Goal: Information Seeking & Learning: Compare options

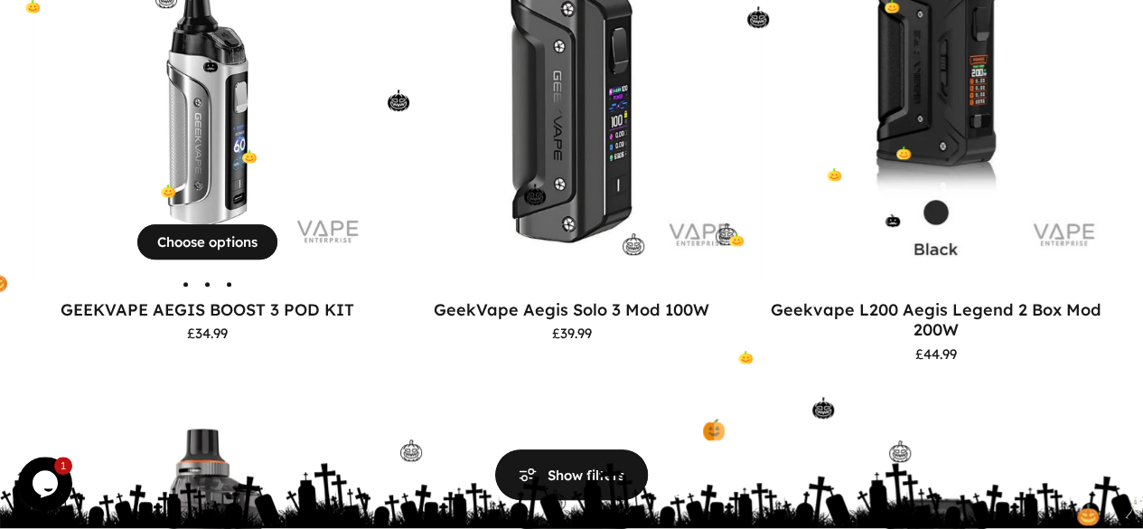
scroll to position [495, 0]
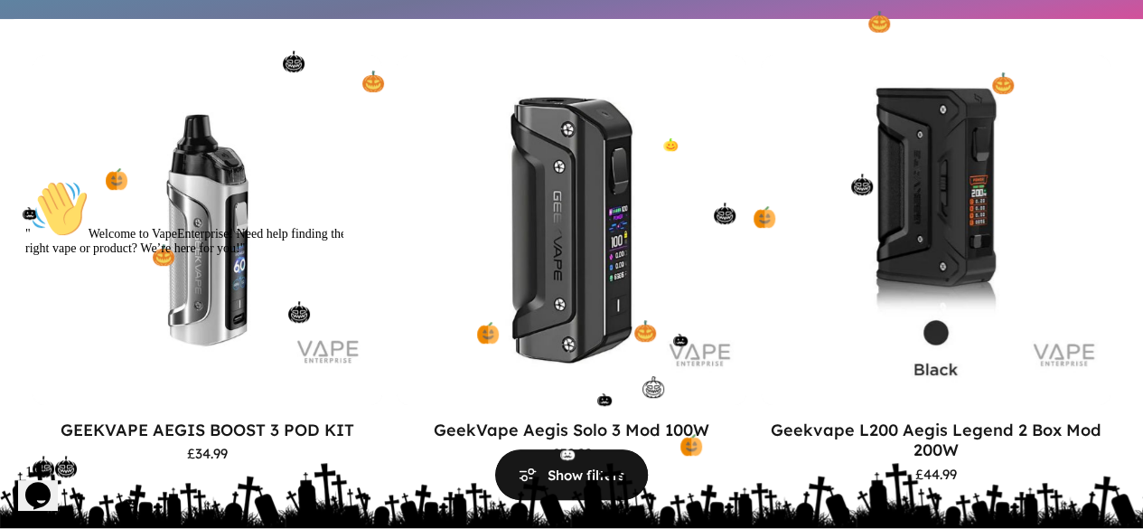
scroll to position [367, 0]
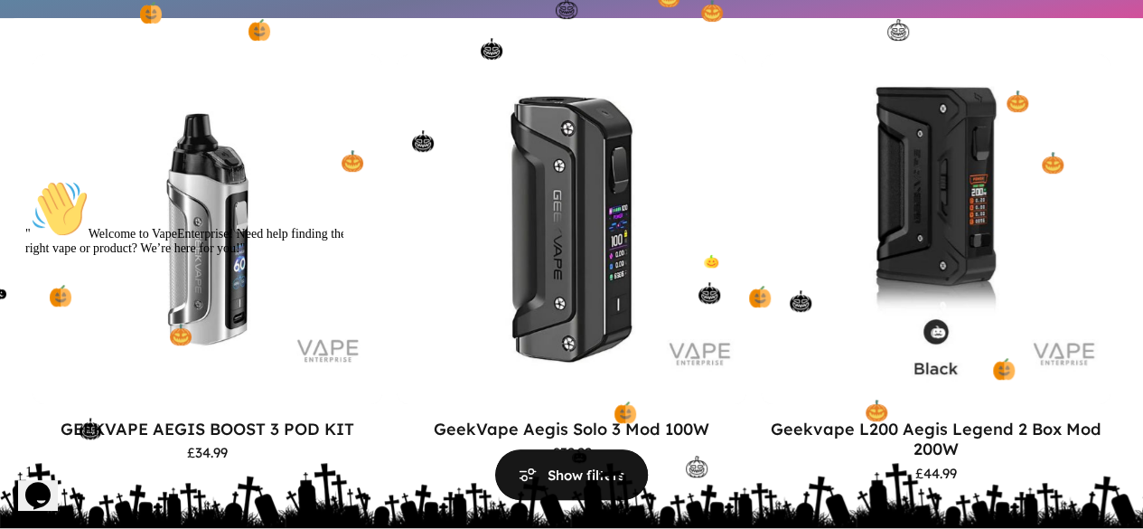
click at [169, 180] on div at bounding box center [187, 180] width 325 height 0
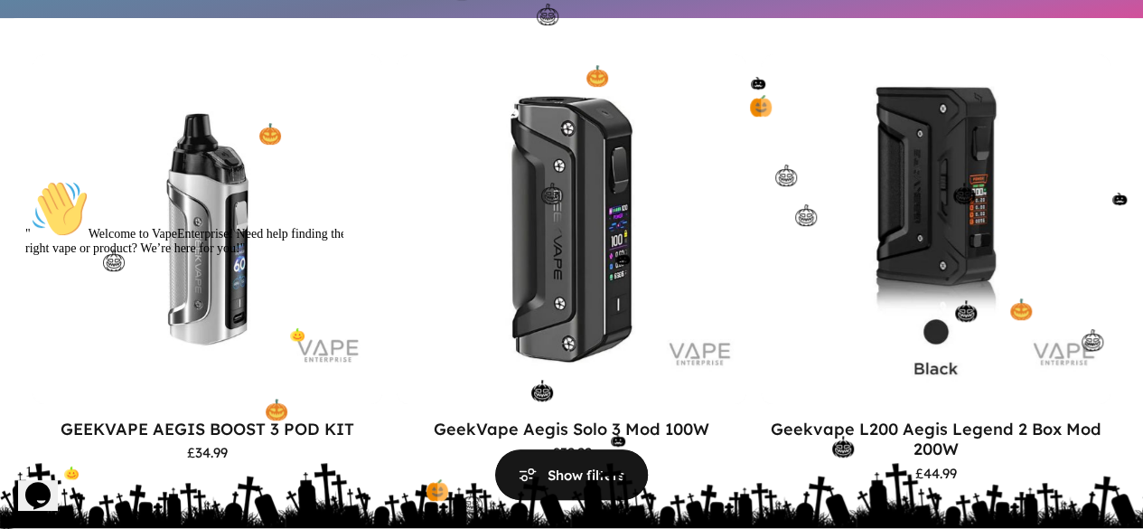
click at [25, 180] on icon "Chat attention grabber" at bounding box center [25, 180] width 0 height 0
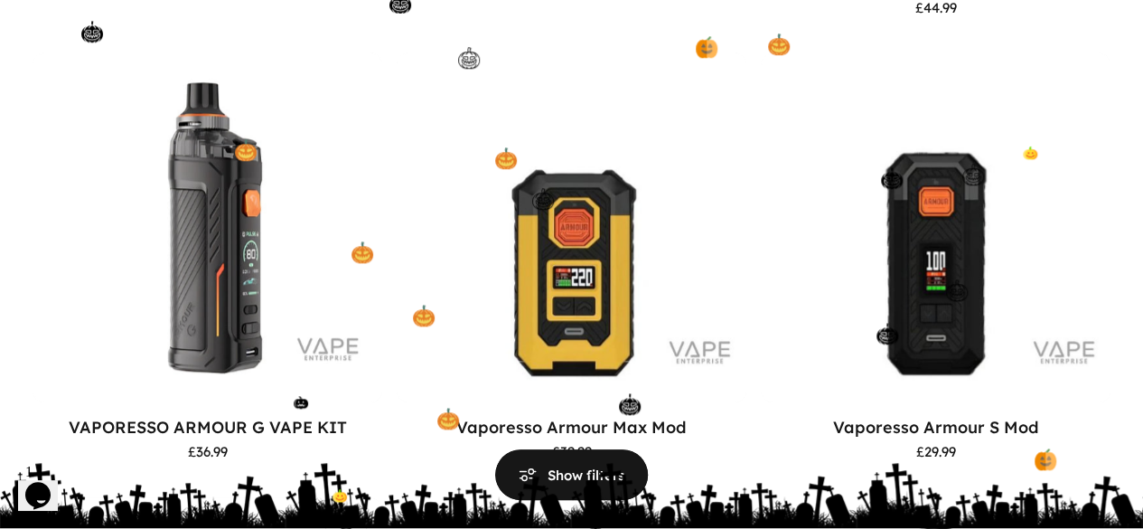
scroll to position [834, 0]
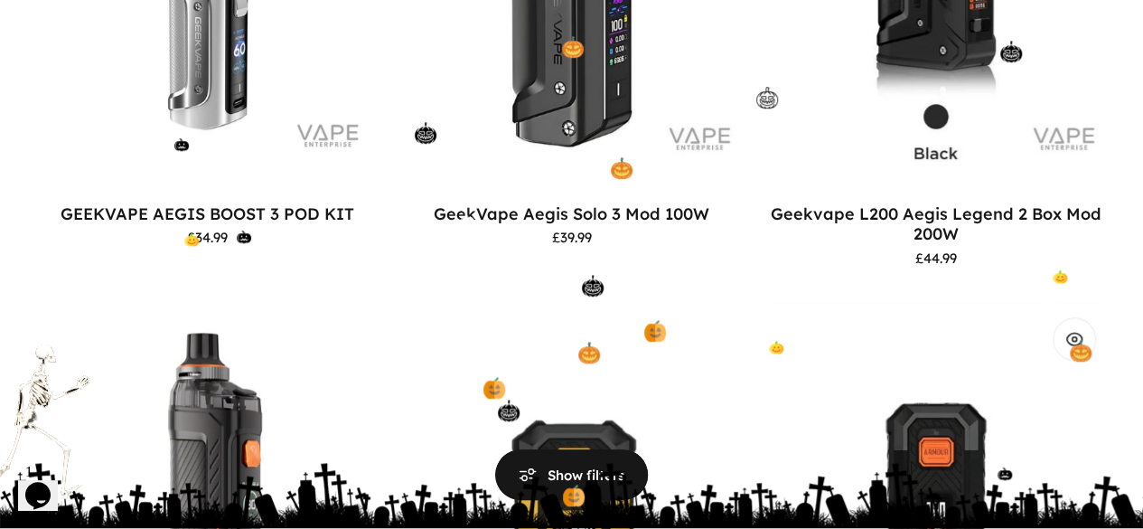
scroll to position [568, 0]
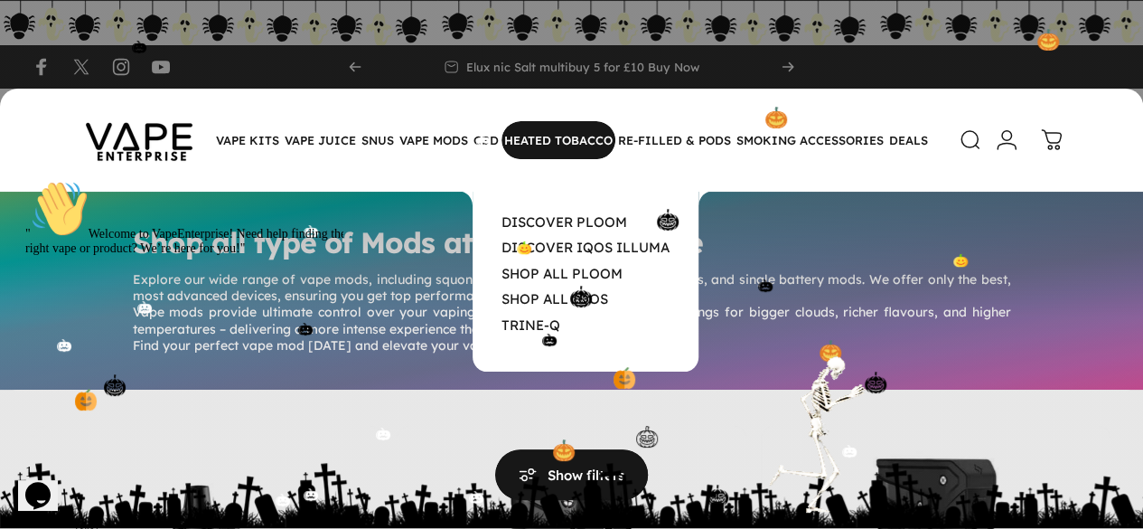
click at [564, 144] on magnet-element "HEATED TOBACCO HEATED TOBACCO" at bounding box center [558, 140] width 114 height 38
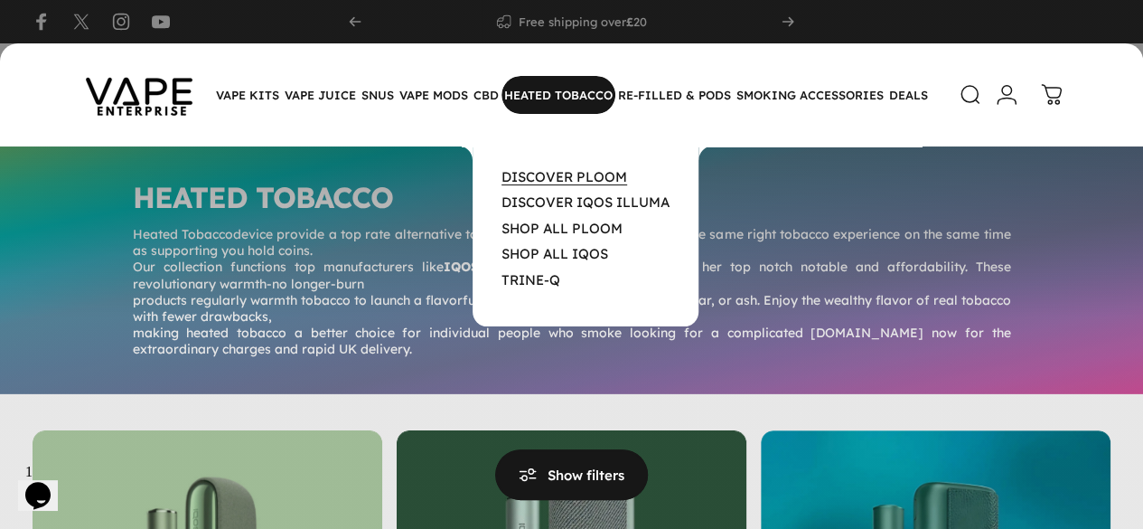
click at [593, 175] on link "DISCOVER PLOOM" at bounding box center [564, 176] width 126 height 17
click at [571, 174] on link "DISCOVER PLOOM" at bounding box center [564, 176] width 126 height 17
click at [548, 178] on link "DISCOVER PLOOM" at bounding box center [564, 176] width 126 height 17
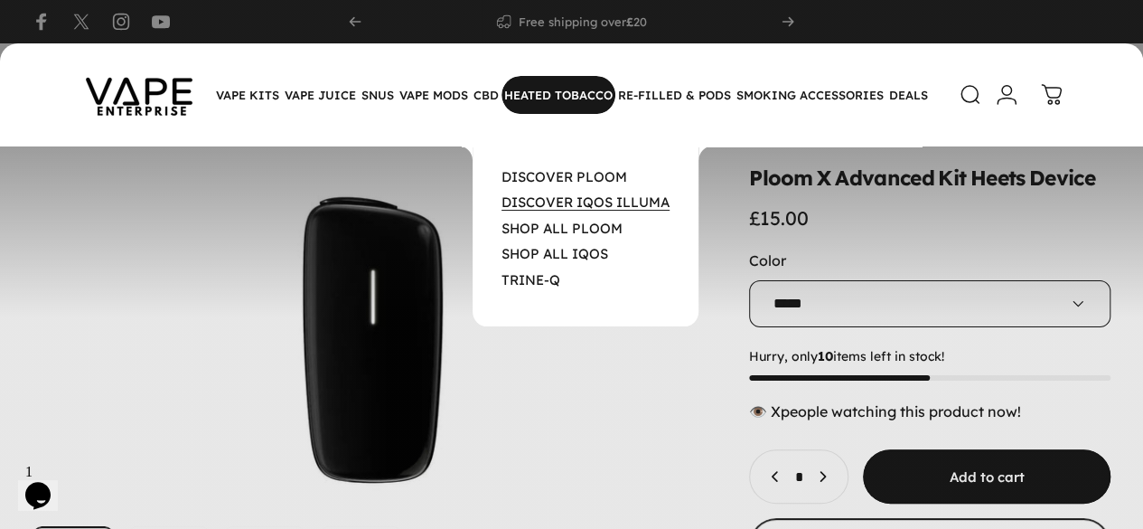
click at [591, 203] on link "DISCOVER IQOS ILLUMA" at bounding box center [585, 201] width 168 height 17
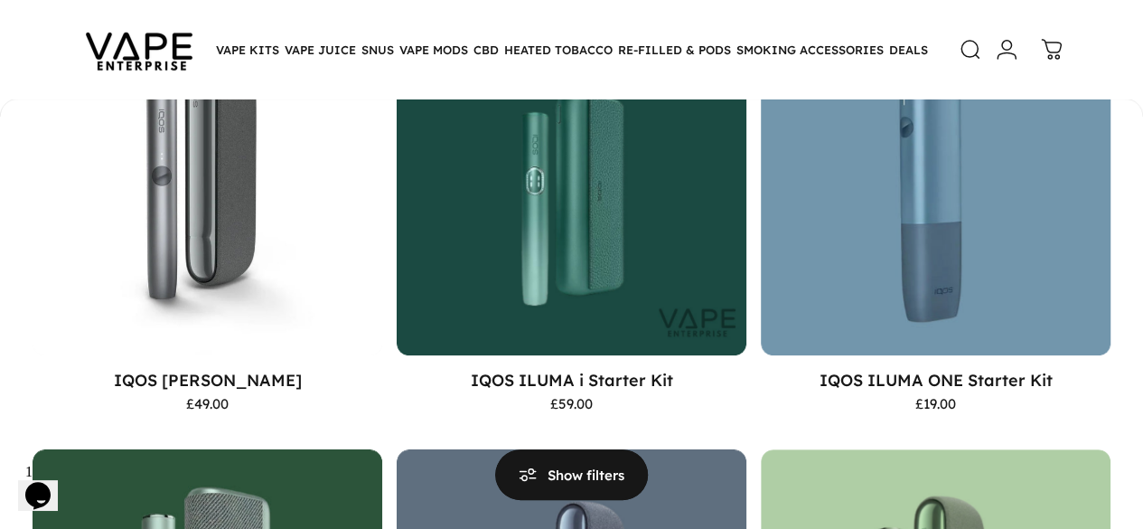
scroll to position [258, 0]
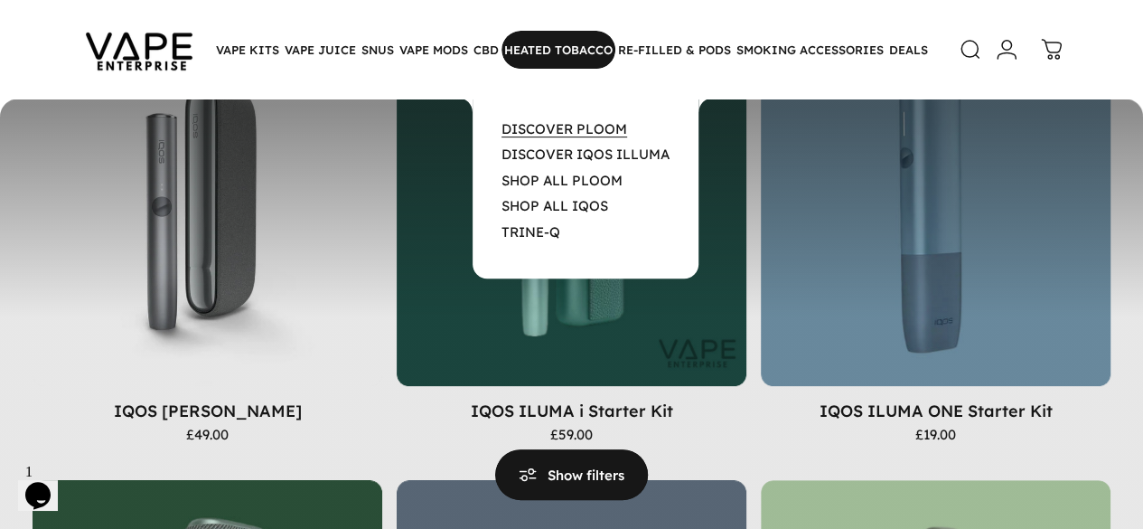
click at [560, 127] on link "DISCOVER PLOOM" at bounding box center [564, 128] width 126 height 17
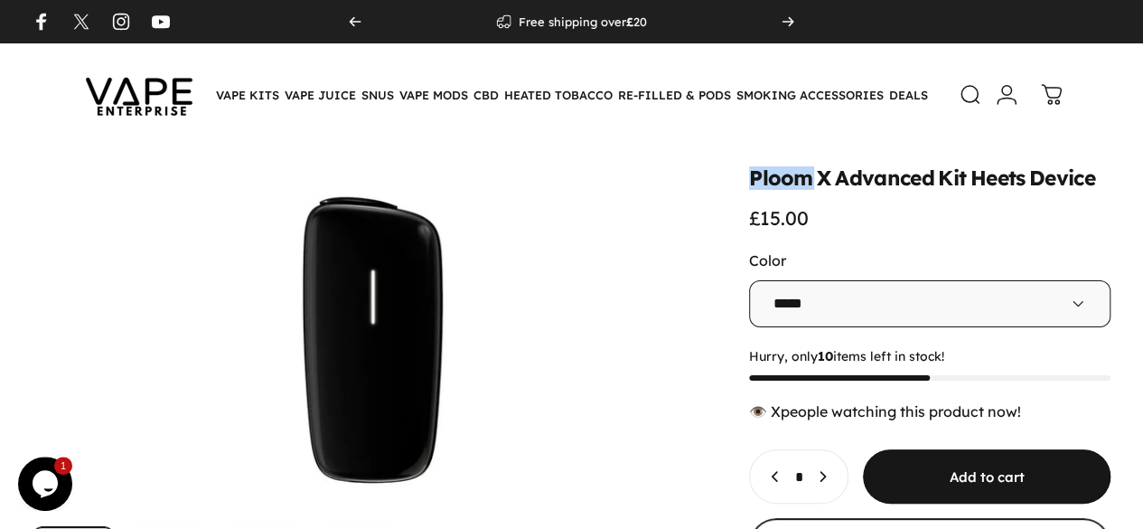
drag, startPoint x: 601, startPoint y: 178, endPoint x: 669, endPoint y: 187, distance: 68.4
click at [749, 187] on split-words "Ploom X Advanced Kit Heets Device" at bounding box center [929, 178] width 361 height 20
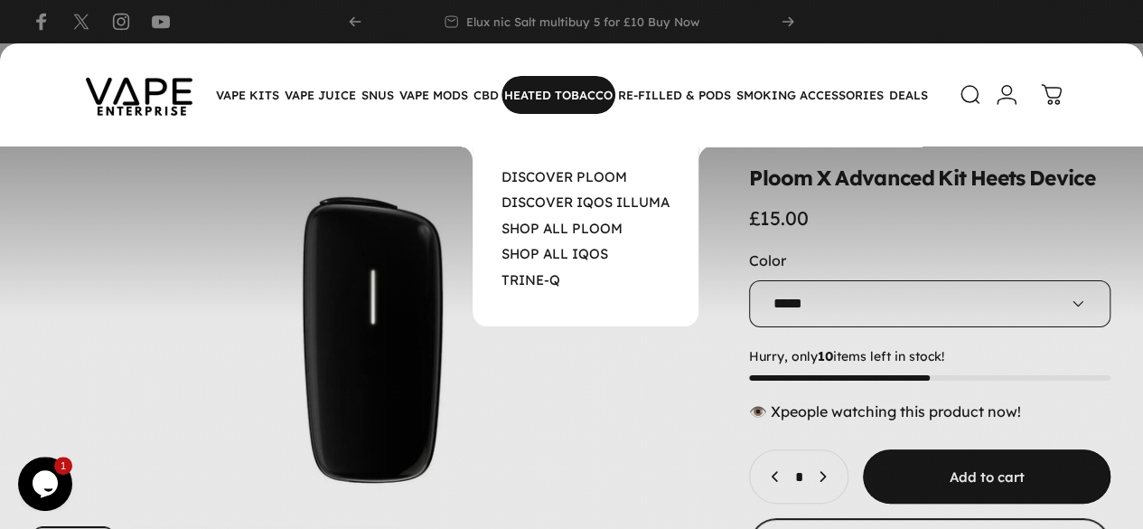
click at [520, 97] on magnet-element "HEATED TOBACCO HEATED TOBACCO" at bounding box center [558, 95] width 114 height 38
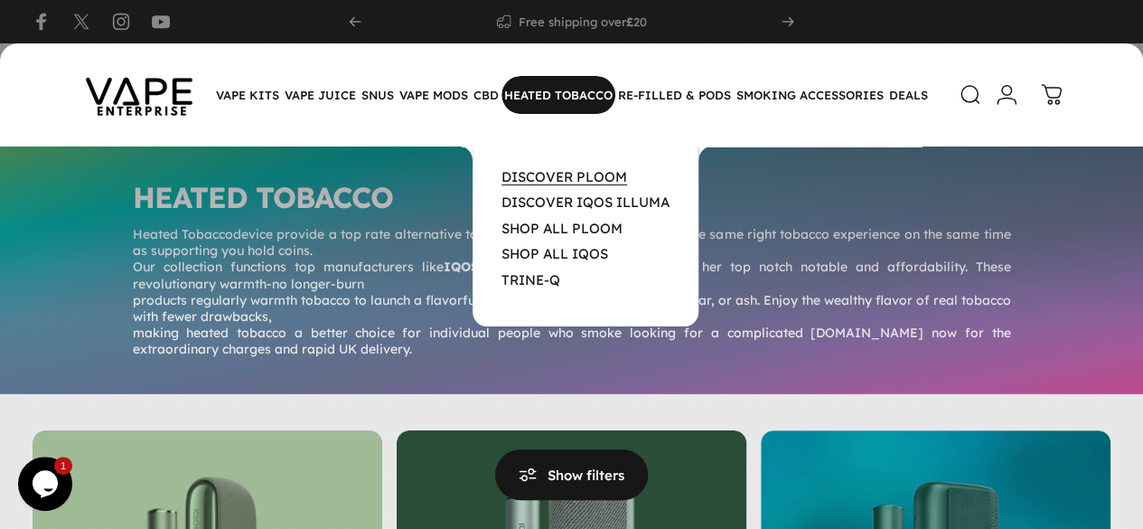
click at [599, 174] on link "DISCOVER PLOOM" at bounding box center [564, 176] width 126 height 17
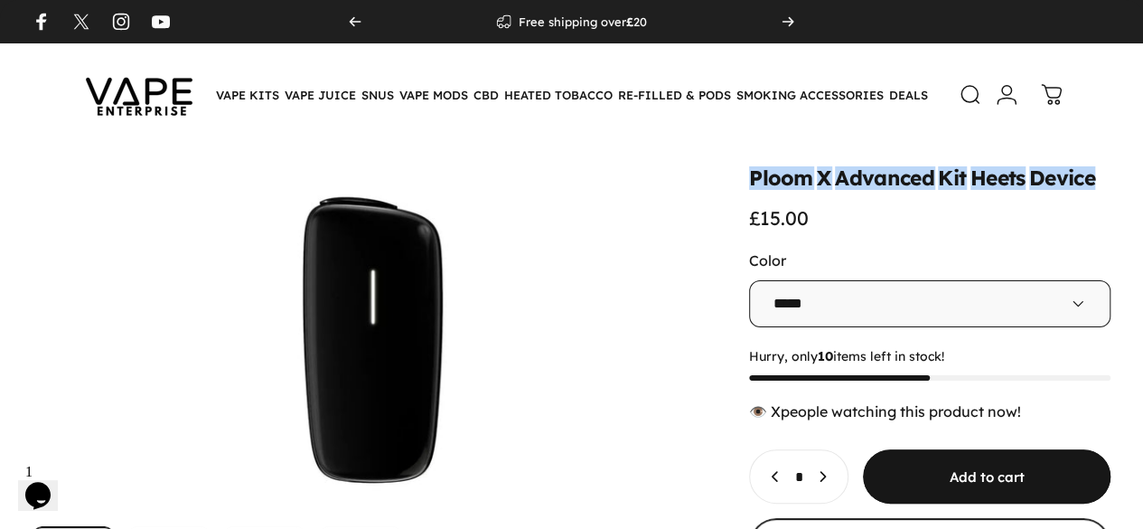
drag, startPoint x: 604, startPoint y: 183, endPoint x: 949, endPoint y: 182, distance: 345.2
click at [949, 182] on split-words "Ploom X Advanced Kit Heets Device" at bounding box center [929, 178] width 361 height 20
copy split-words "Ploom X Advanced Kit Heets Device"
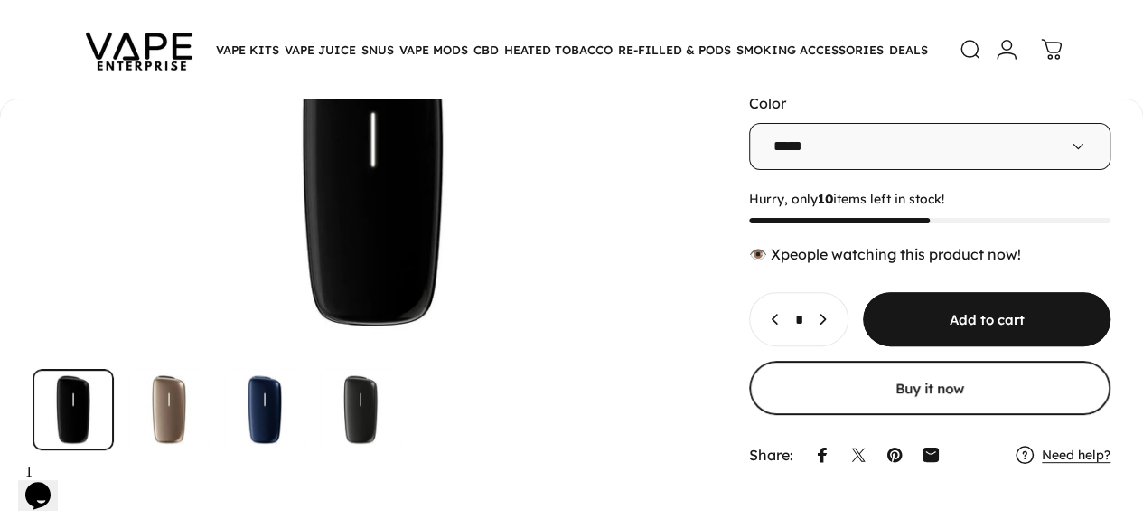
scroll to position [151, 0]
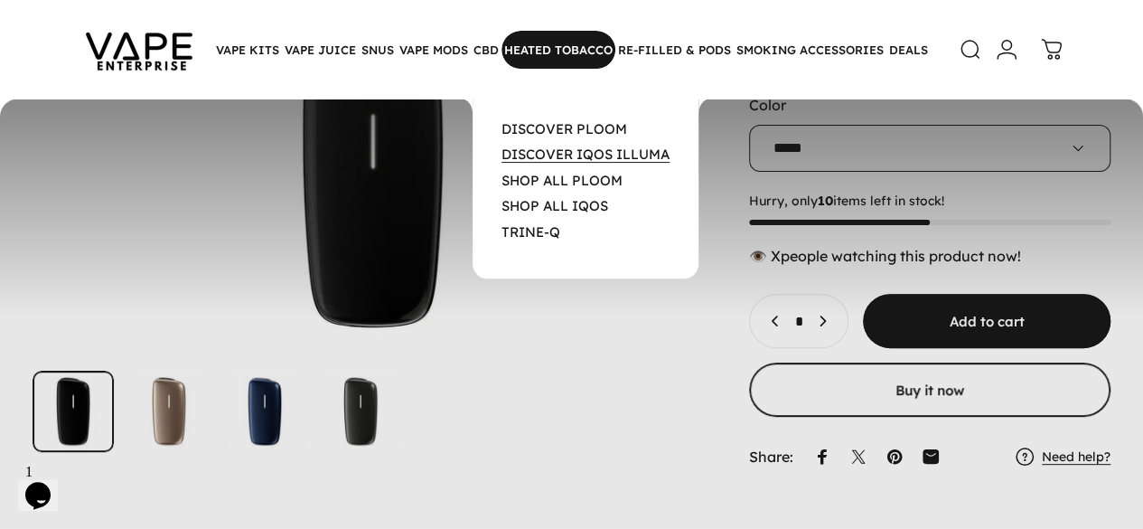
click at [580, 150] on link "DISCOVER IQOS ILLUMA" at bounding box center [585, 153] width 168 height 17
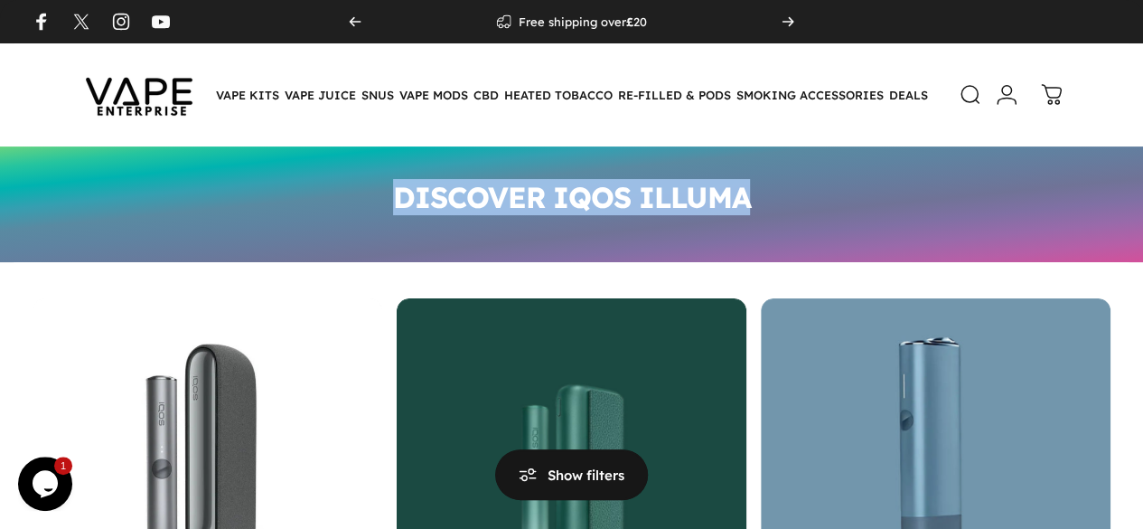
drag, startPoint x: 392, startPoint y: 190, endPoint x: 769, endPoint y: 192, distance: 376.8
click at [769, 192] on div "DISCOVER IQOS ILLUMA" at bounding box center [571, 204] width 1143 height 116
copy h1 "DISCOVER IQOS ILLUMA"
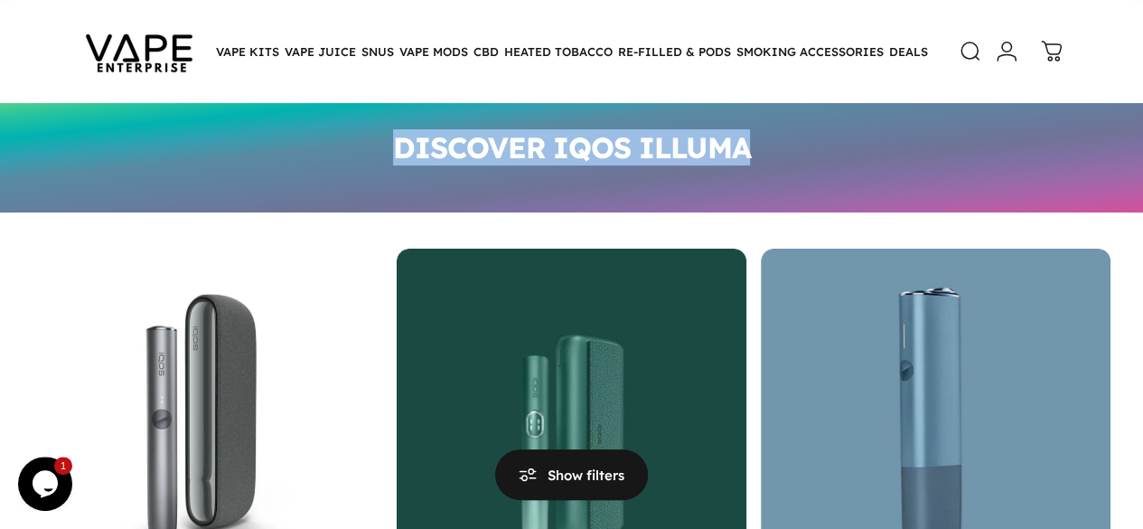
scroll to position [43, 0]
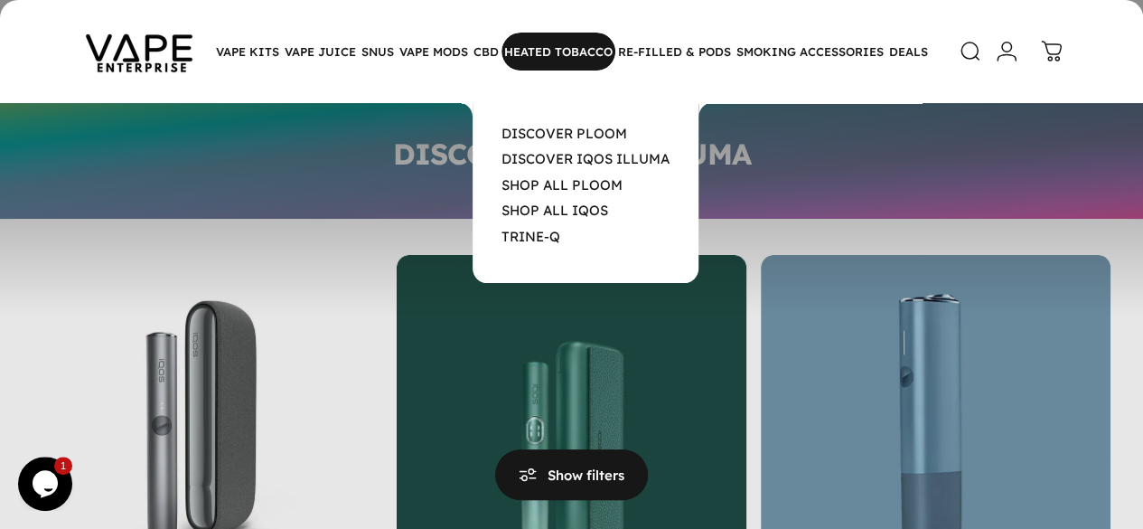
click at [595, 178] on p "SHOP ALL PLOOM" at bounding box center [586, 185] width 226 height 20
click at [595, 191] on link "SHOP ALL PLOOM" at bounding box center [561, 184] width 121 height 17
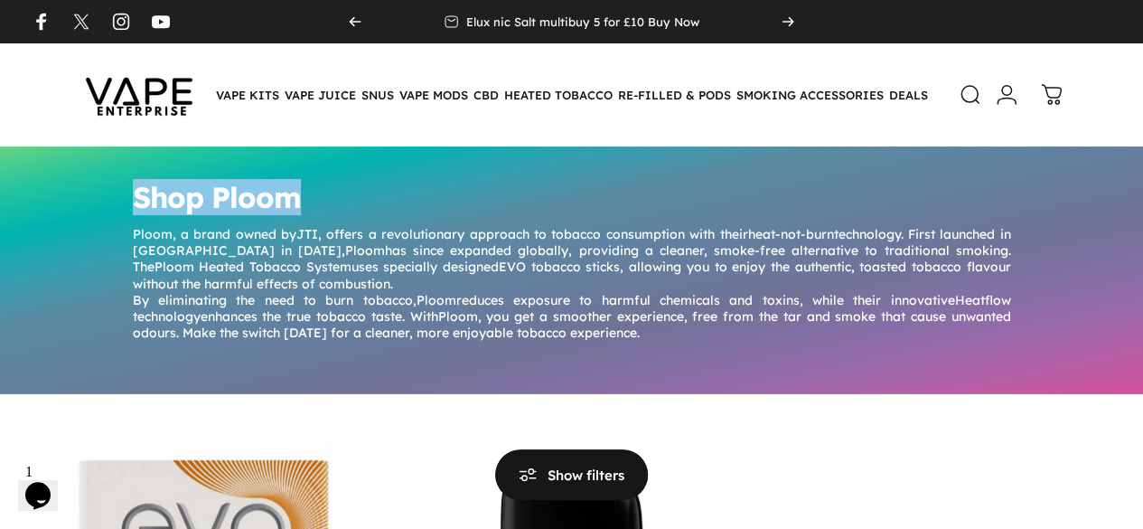
drag, startPoint x: 304, startPoint y: 193, endPoint x: 132, endPoint y: 207, distance: 172.2
click at [133, 207] on h1 "Shop Ploom" at bounding box center [572, 197] width 878 height 29
copy h1 "Shop Ploom"
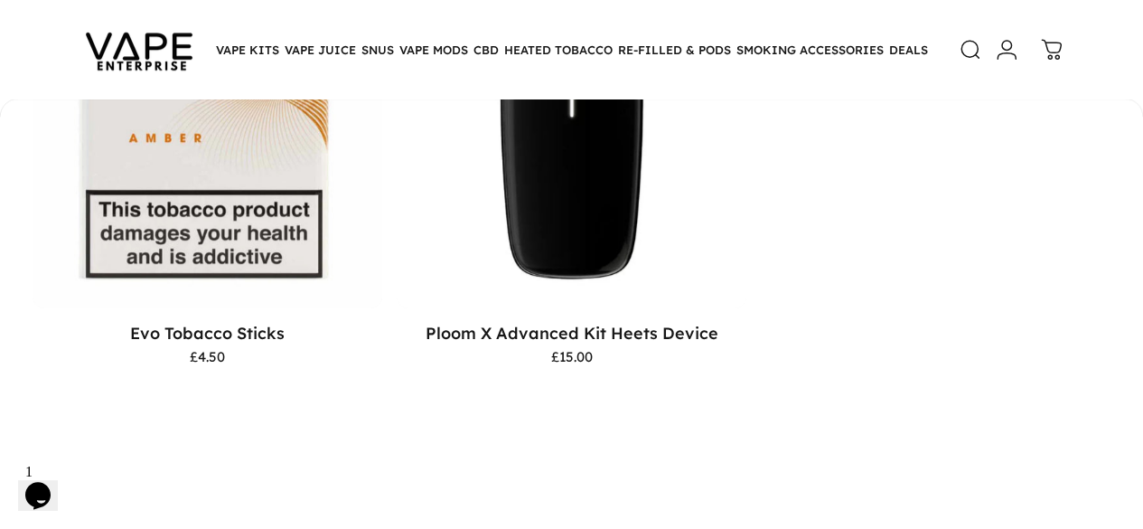
scroll to position [469, 0]
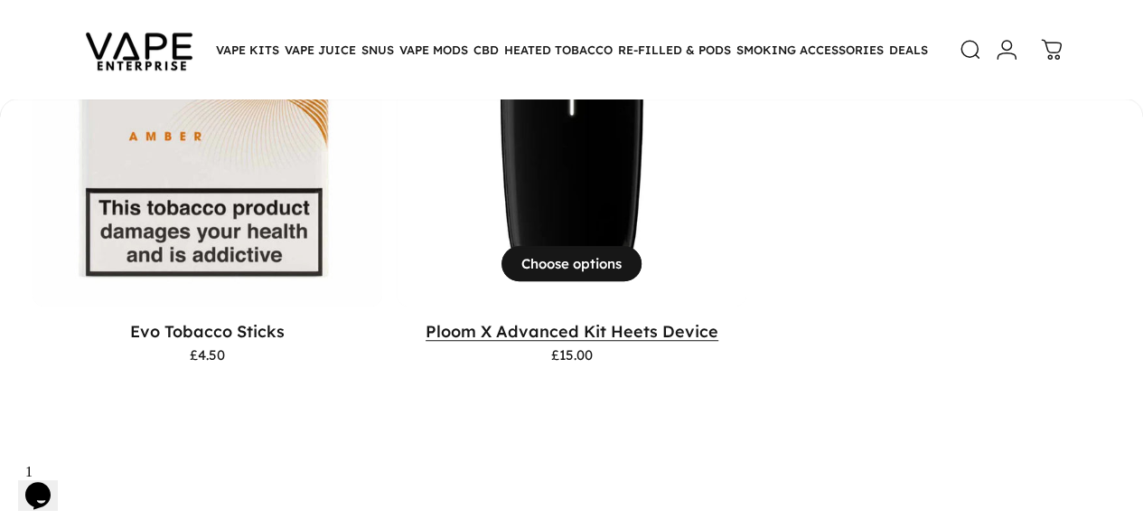
click at [426, 321] on link "Ploom X Advanced Kit Heets Device" at bounding box center [572, 331] width 293 height 20
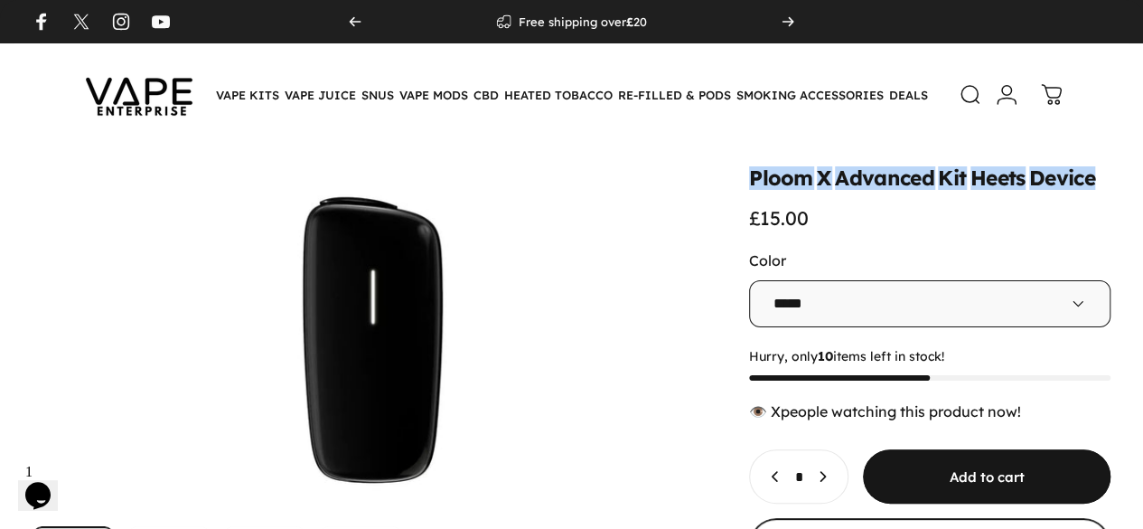
drag, startPoint x: 600, startPoint y: 179, endPoint x: 966, endPoint y: 184, distance: 366.0
click at [966, 184] on div "Ploom X Advanced Kit Heets Device £15.00" at bounding box center [929, 198] width 361 height 61
copy split-words "Ploom X Advanced Kit Heets Device"
click at [538, 208] on button "Open media 1 in modal" at bounding box center [373, 339] width 680 height 343
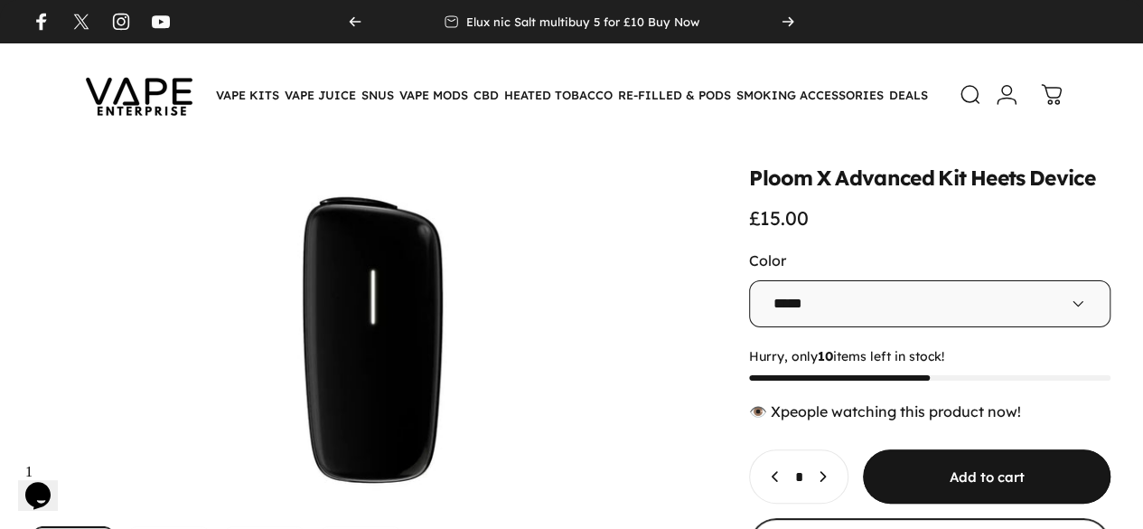
click at [823, 251] on div "Color" at bounding box center [929, 260] width 361 height 18
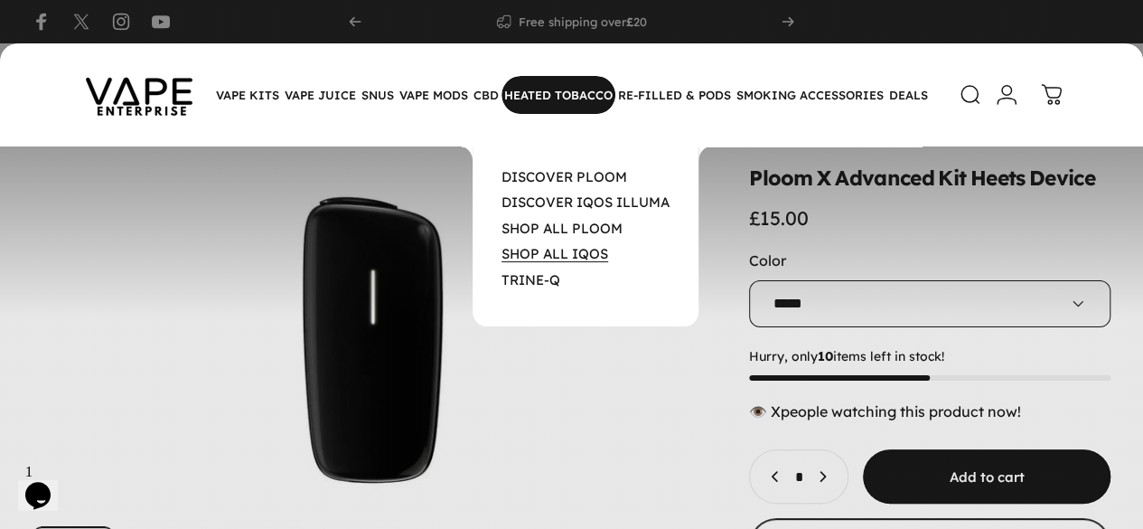
click at [598, 254] on link "SHOP ALL IQOS" at bounding box center [554, 253] width 107 height 17
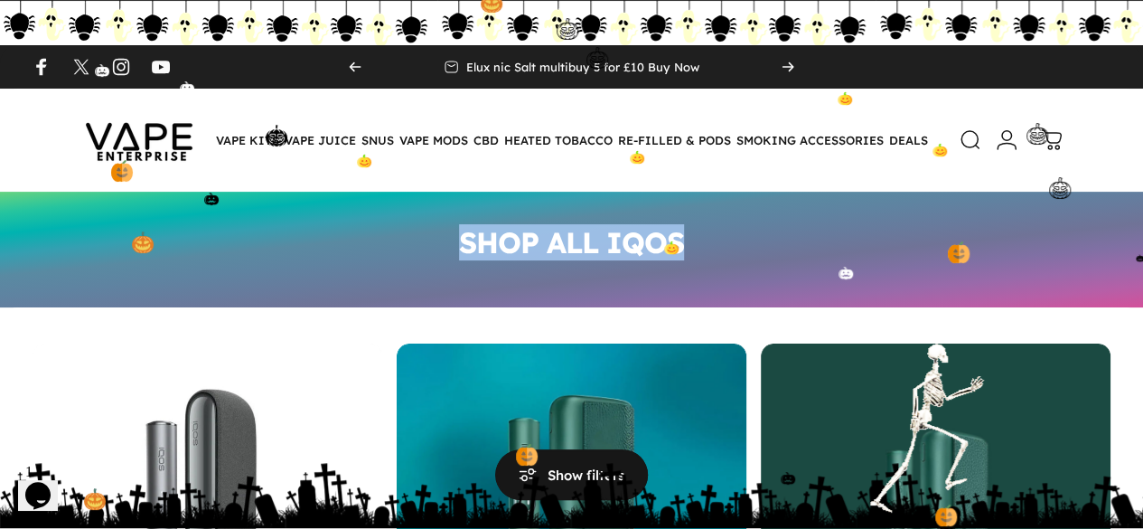
drag, startPoint x: 459, startPoint y: 239, endPoint x: 703, endPoint y: 235, distance: 244.0
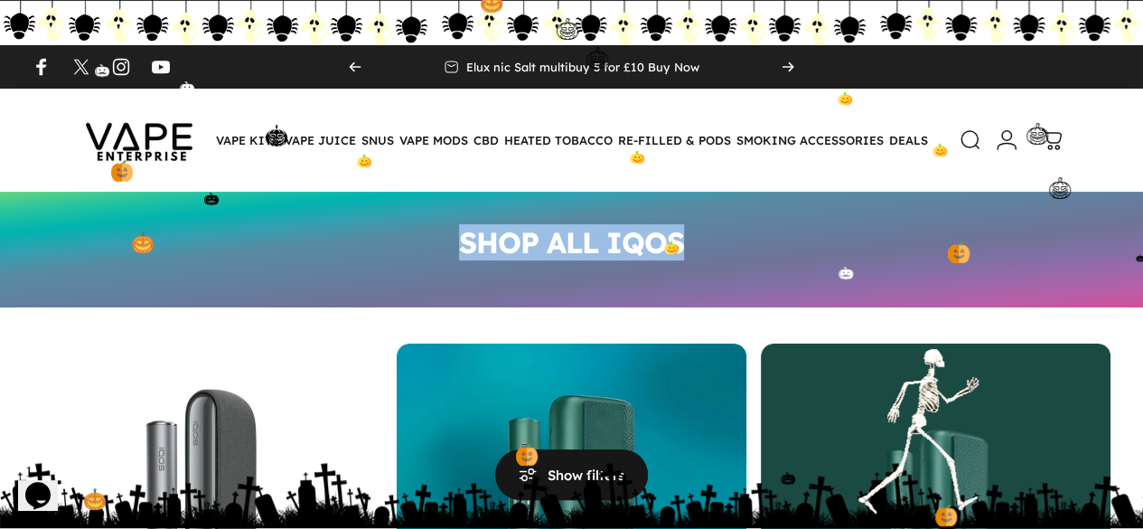
click at [703, 235] on div "SHOP ALL IQOS" at bounding box center [571, 250] width 1143 height 116
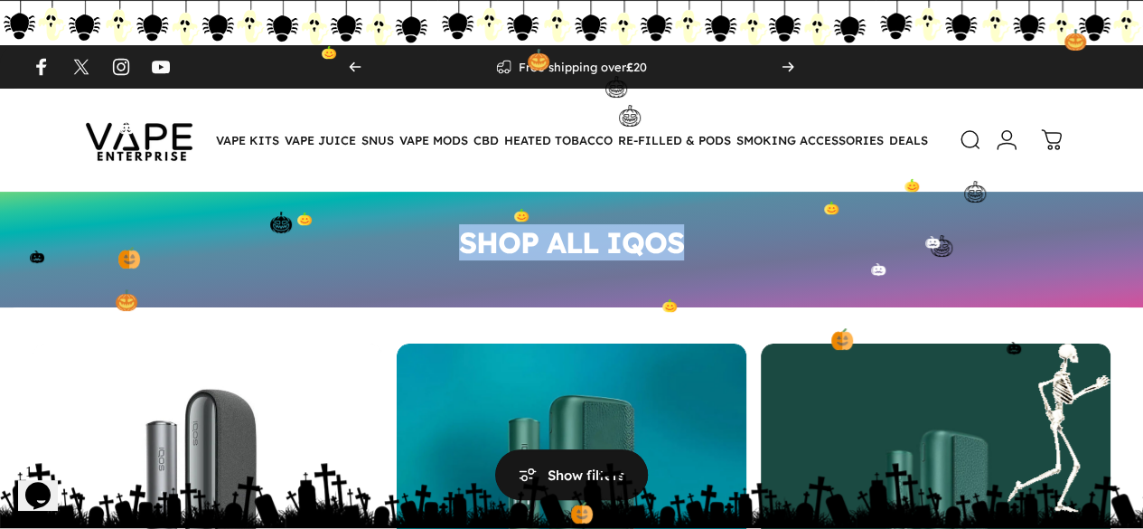
copy h1 "SHOP ALL IQOS"
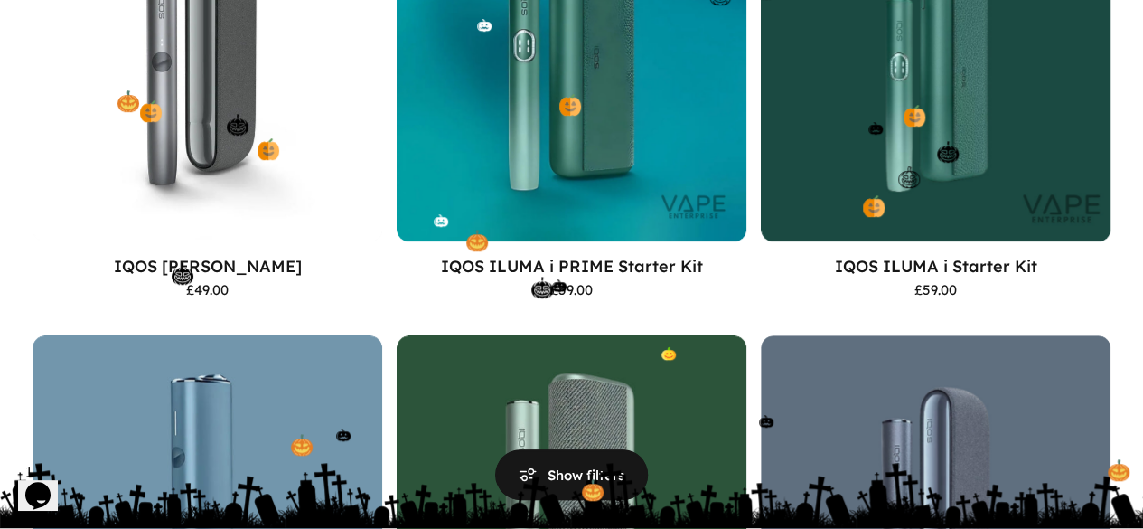
scroll to position [459, 0]
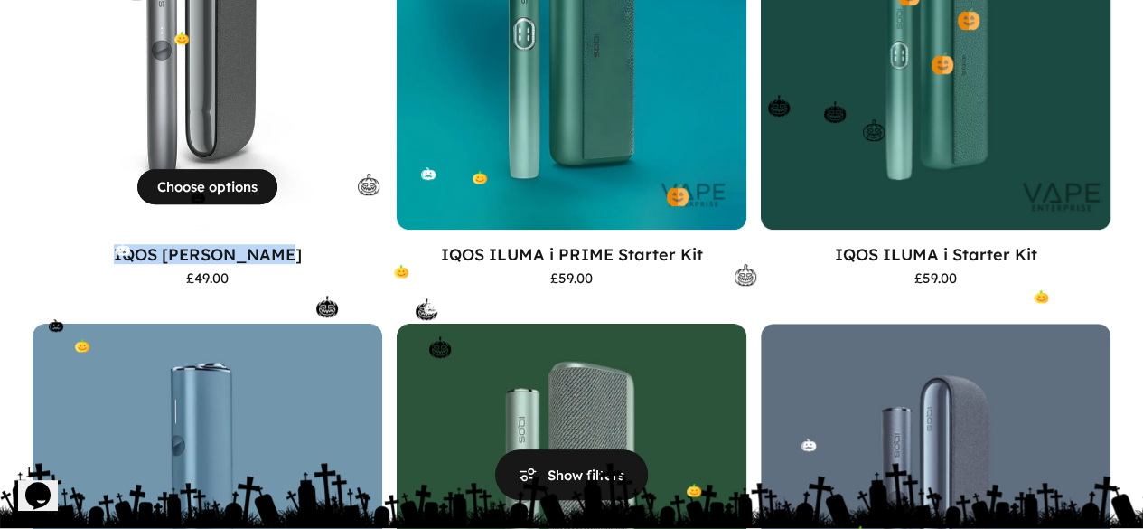
drag, startPoint x: 80, startPoint y: 242, endPoint x: 255, endPoint y: 241, distance: 174.4
click at [255, 244] on p "IQOS Iluma Device" at bounding box center [208, 254] width 350 height 20
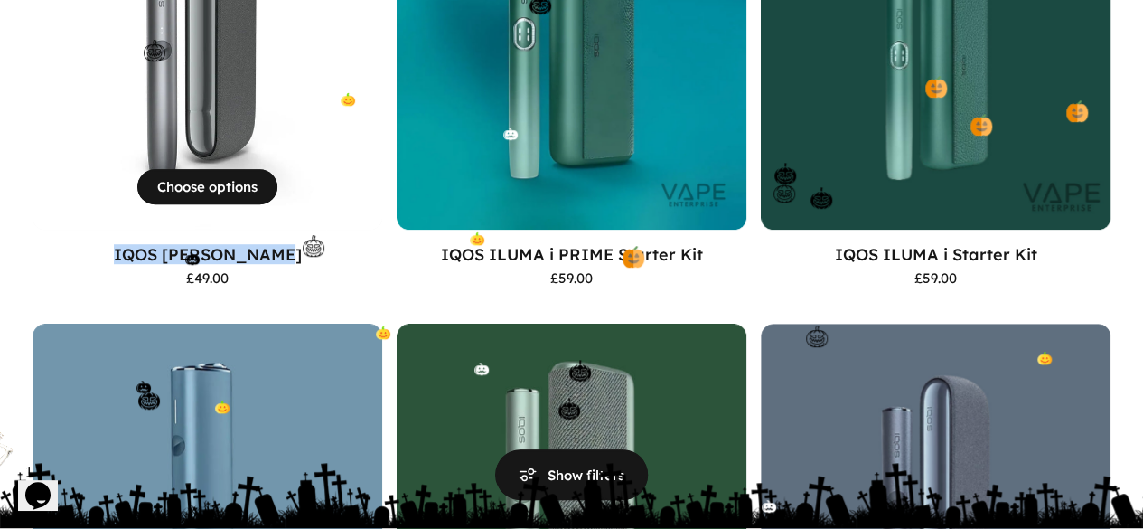
copy link "IQOS Iluma Device"
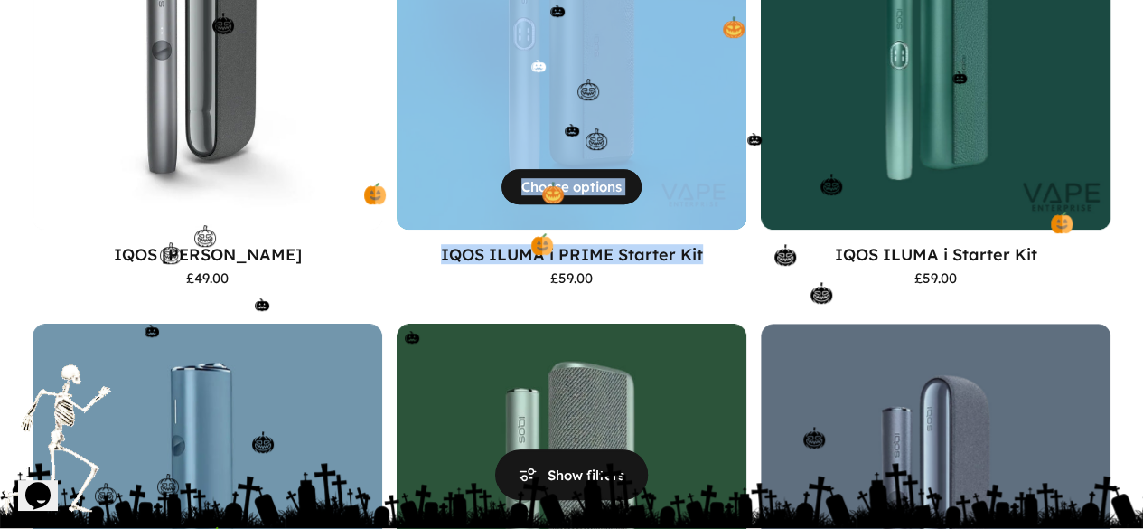
drag, startPoint x: 299, startPoint y: 256, endPoint x: 550, endPoint y: 258, distance: 251.2
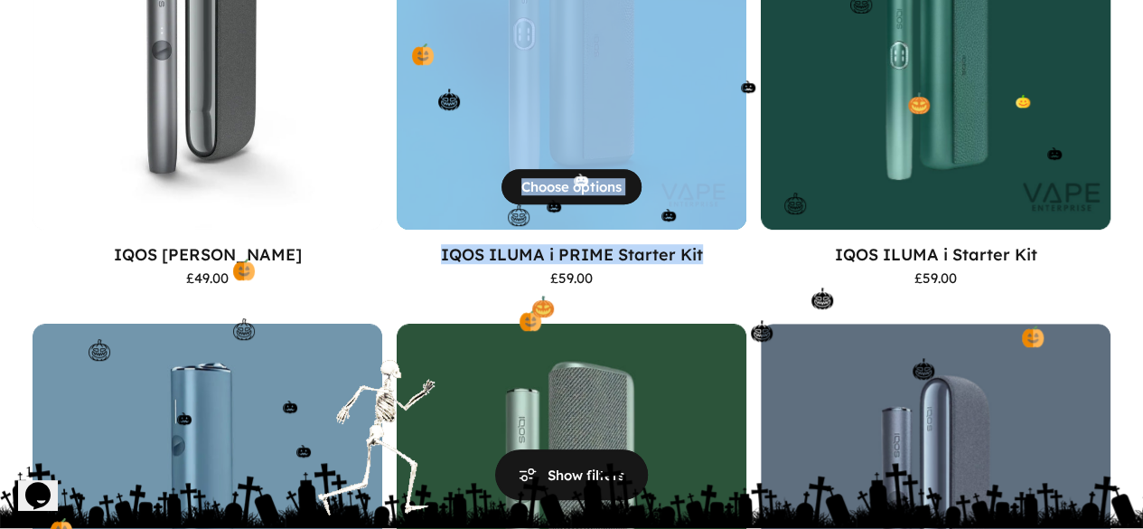
copy motion-list "£49.00 Pebble Grey Azure Blue Moss Green Pebble Beige Sunset Red View Choose op…"
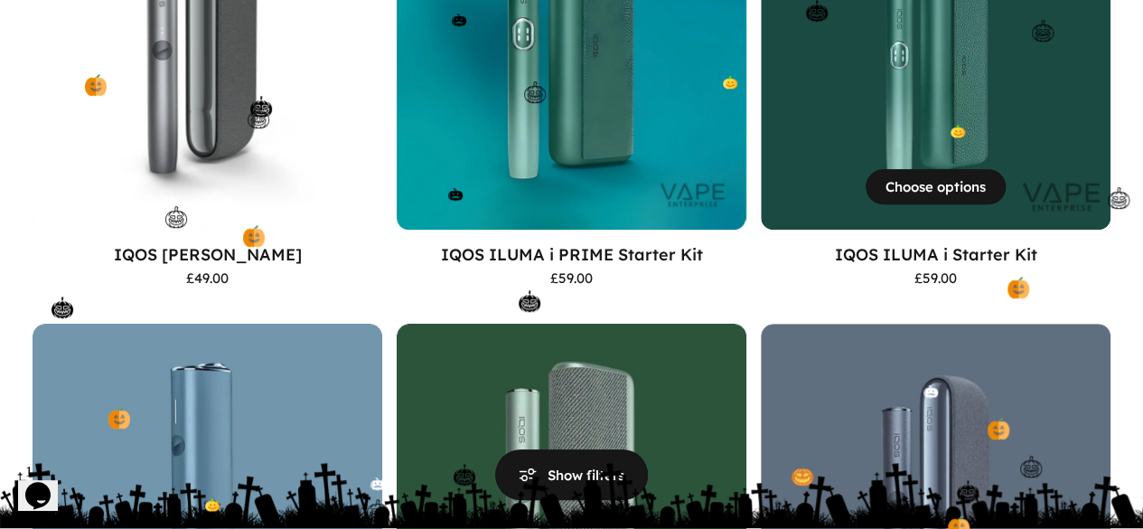
click at [761, 281] on div "IQOS ILUMA i Starter Kit £59.00 Midnight Black Breeze Blue Aspen Green Garnet R…" at bounding box center [936, 270] width 350 height 80
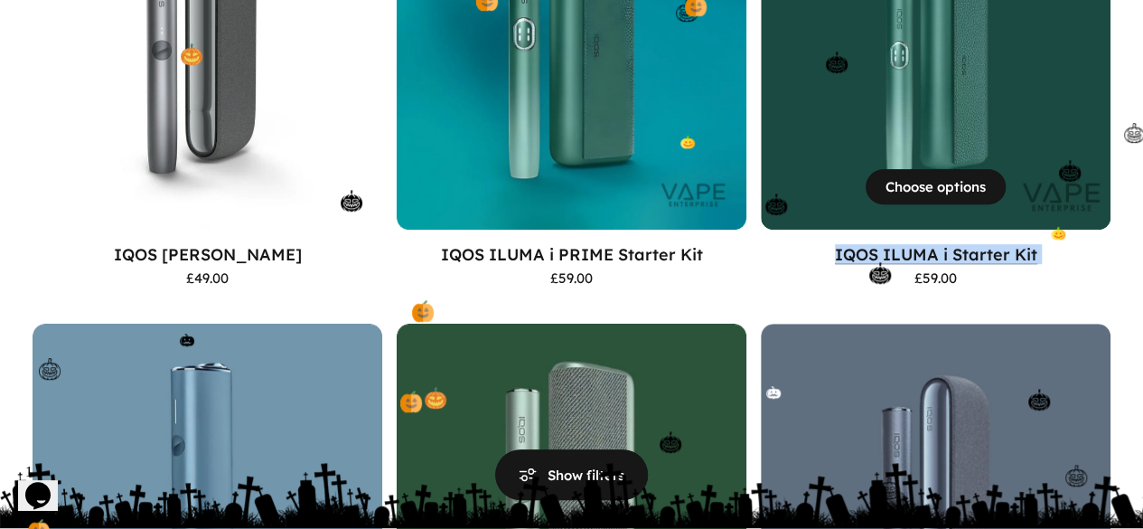
drag, startPoint x: 615, startPoint y: 274, endPoint x: 604, endPoint y: 245, distance: 31.2
click at [761, 245] on div "IQOS ILUMA i Starter Kit £59.00 Midnight Black Breeze Blue Aspen Green Garnet R…" at bounding box center [936, 270] width 350 height 80
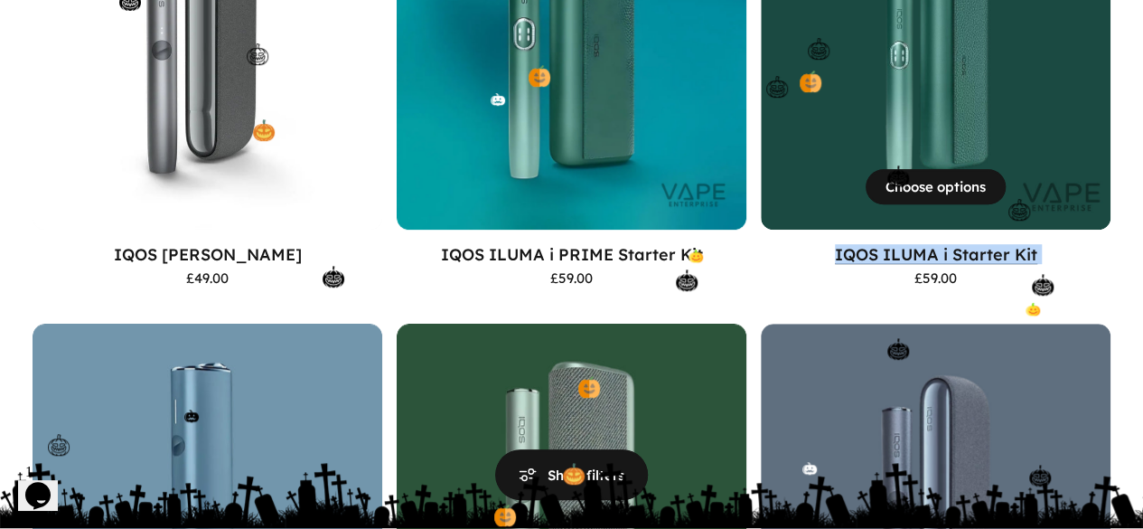
copy p "IQOS ILUMA i Starter Kit"
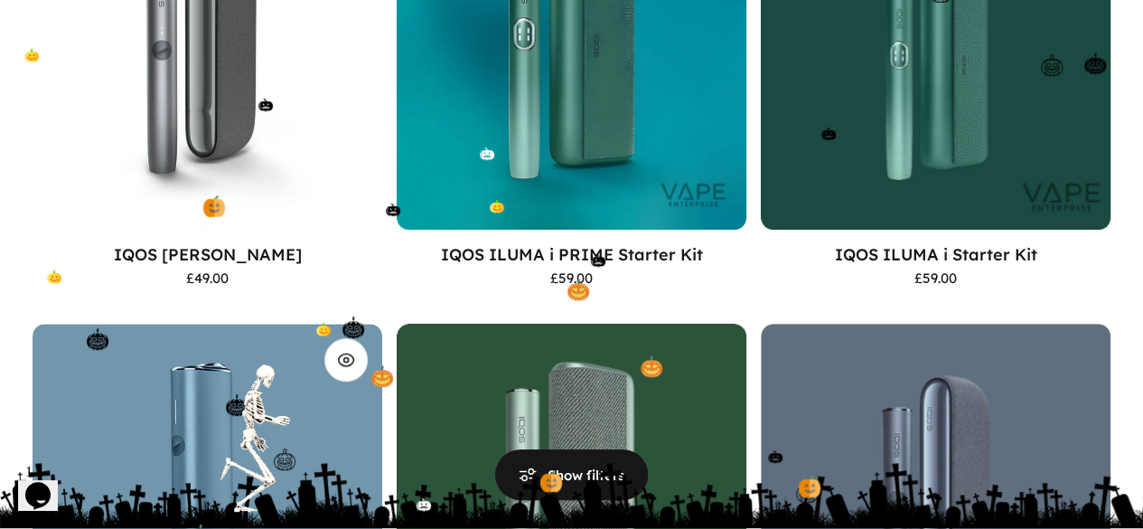
drag, startPoint x: 886, startPoint y: 292, endPoint x: 856, endPoint y: 239, distance: 60.3
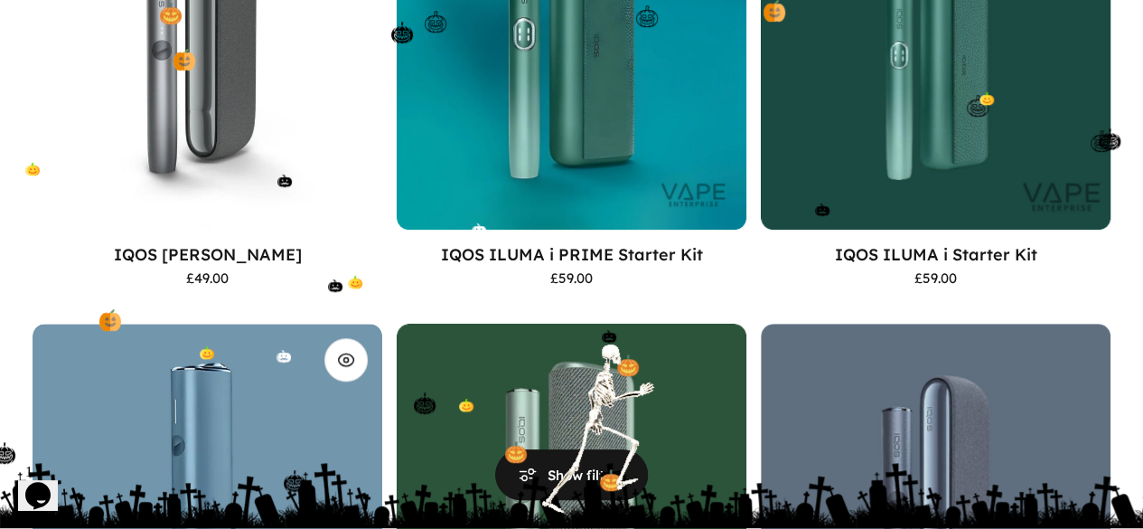
copy p "IQOS ILUMA ONE Starter Kit"
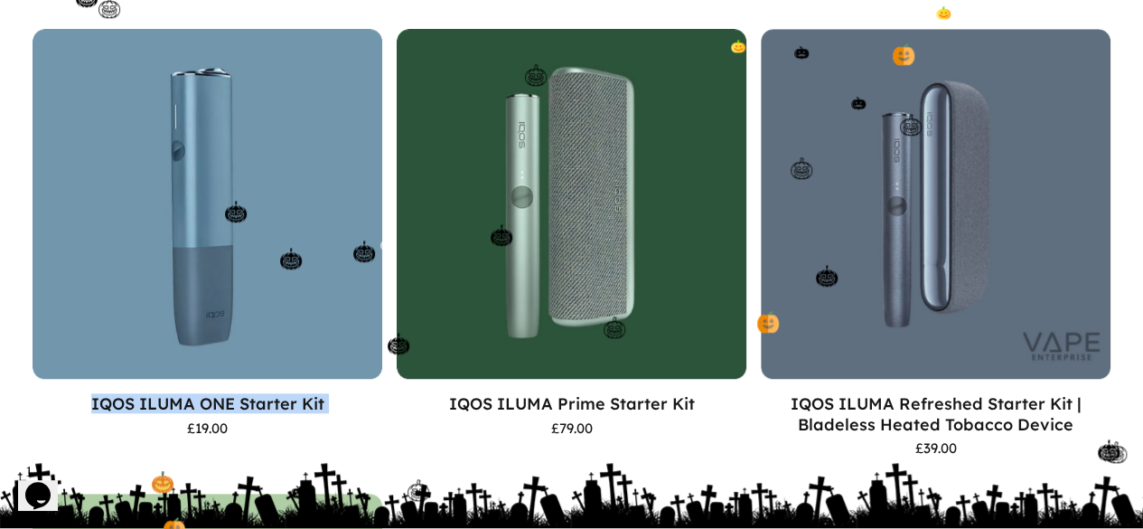
scroll to position [755, 0]
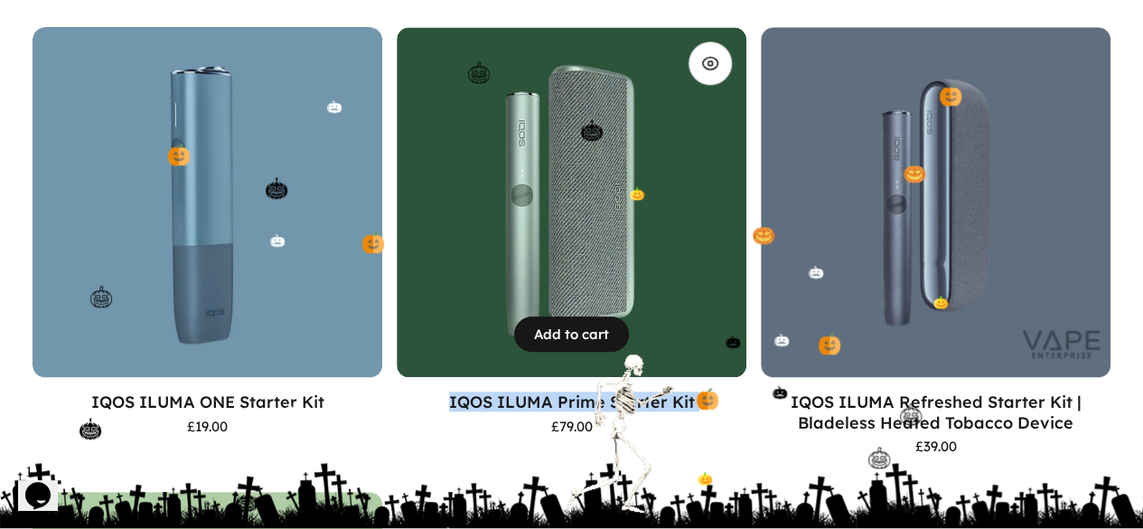
drag, startPoint x: 38, startPoint y: 337, endPoint x: 44, endPoint y: 312, distance: 26.1
click at [44, 312] on div "**********" at bounding box center [571, 251] width 1143 height 1337
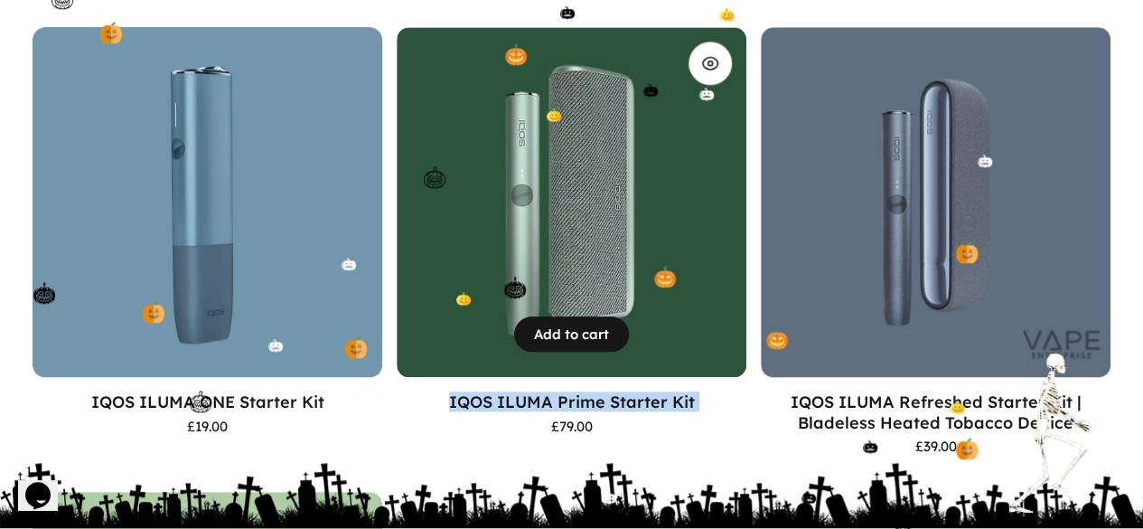
copy p "IQOS ILUMA Prime Starter Kit"
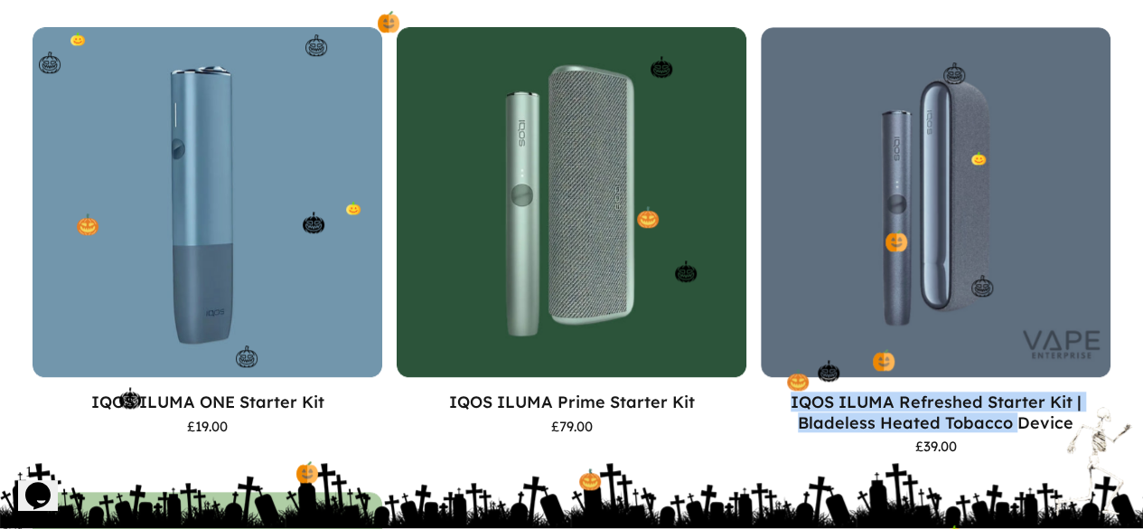
drag, startPoint x: 323, startPoint y: 355, endPoint x: 307, endPoint y: 314, distance: 44.6
click at [307, 314] on motion-list "View Choose options IQOS Iluma Device £49.00 Pebble Grey Azure Blue Moss Green …" at bounding box center [572, 251] width 1078 height 1337
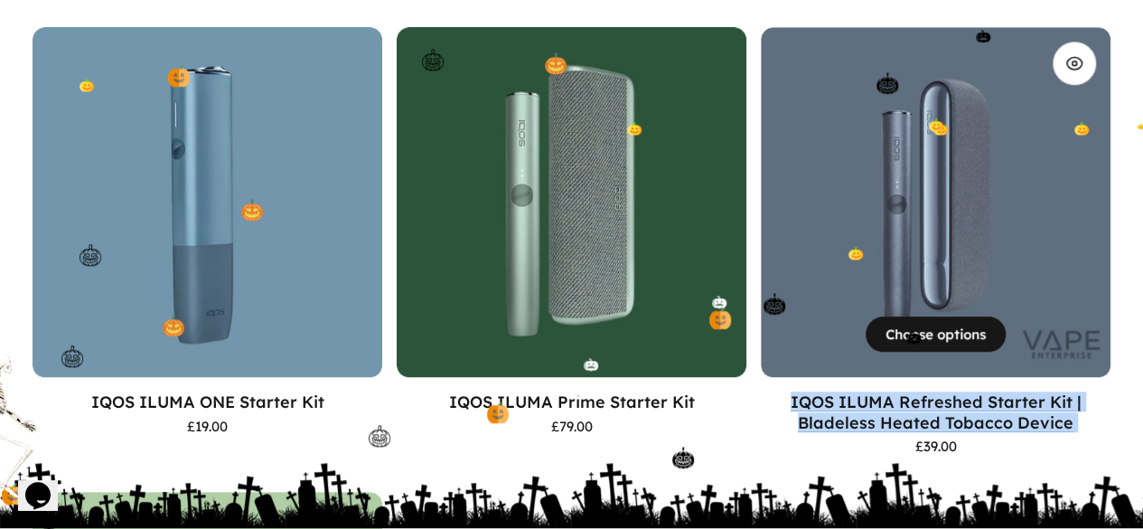
drag, startPoint x: 408, startPoint y: 373, endPoint x: 312, endPoint y: 313, distance: 113.3
click at [761, 391] on div "IQOS ILUMA Refreshed Starter Kit | Bladeless Heated Tobacco Device £39.00" at bounding box center [936, 421] width 350 height 61
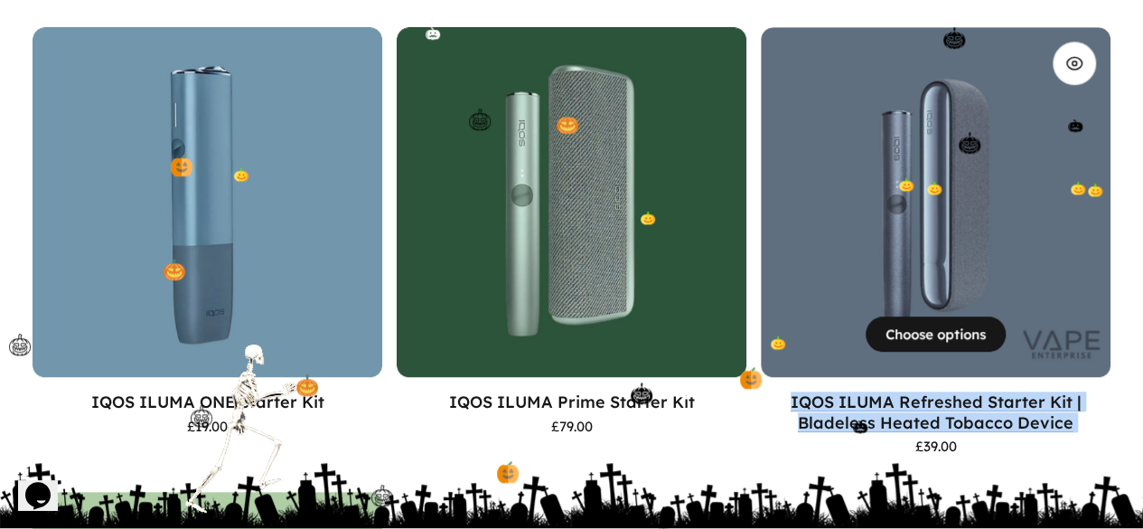
copy p "IQOS ILUMA Refreshed Starter Kit | Bladeless Heated Tobacco Device"
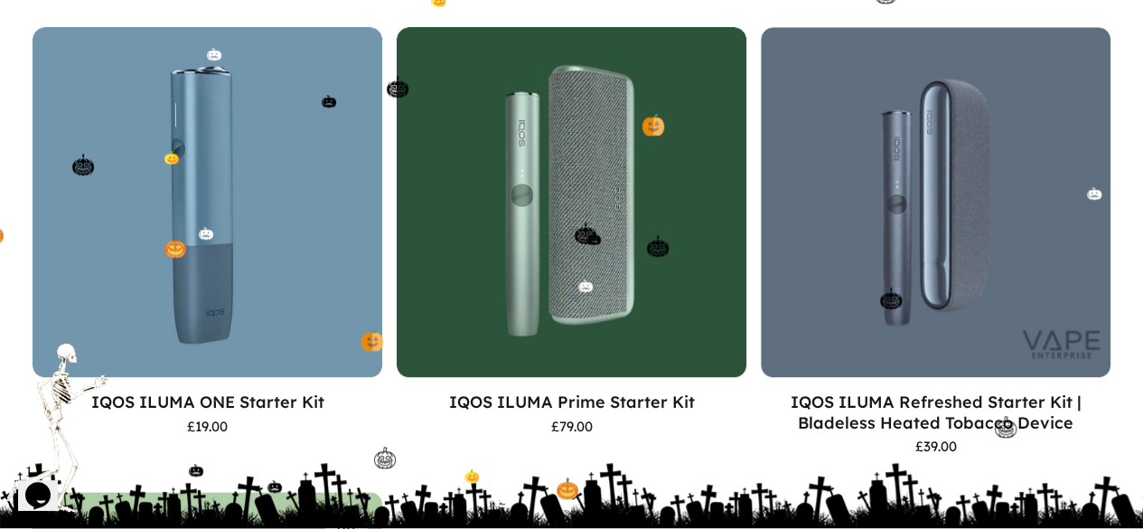
drag, startPoint x: 628, startPoint y: 332, endPoint x: 609, endPoint y: 312, distance: 27.5
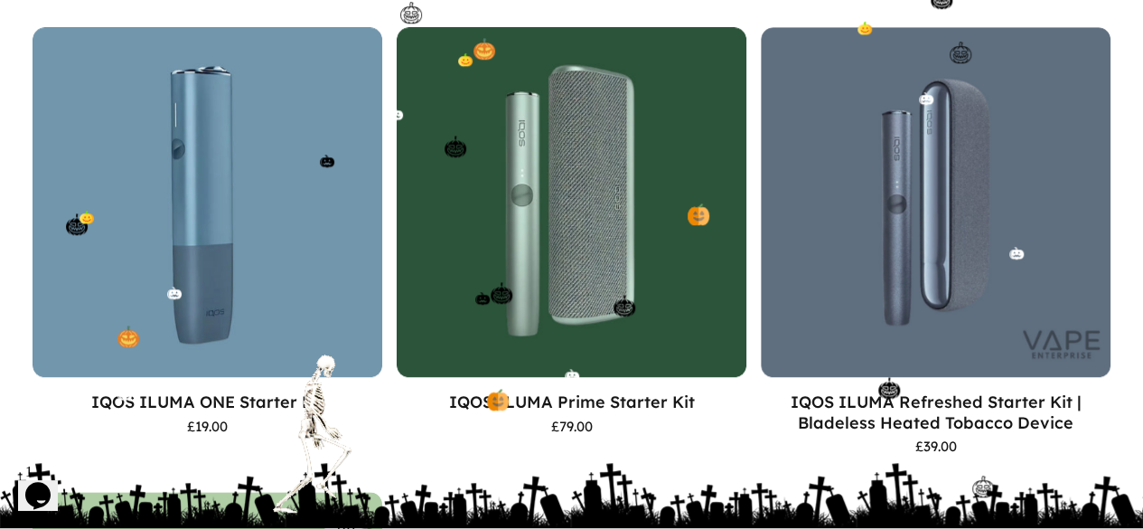
copy p "IQOS ILUMA Starter Kit"
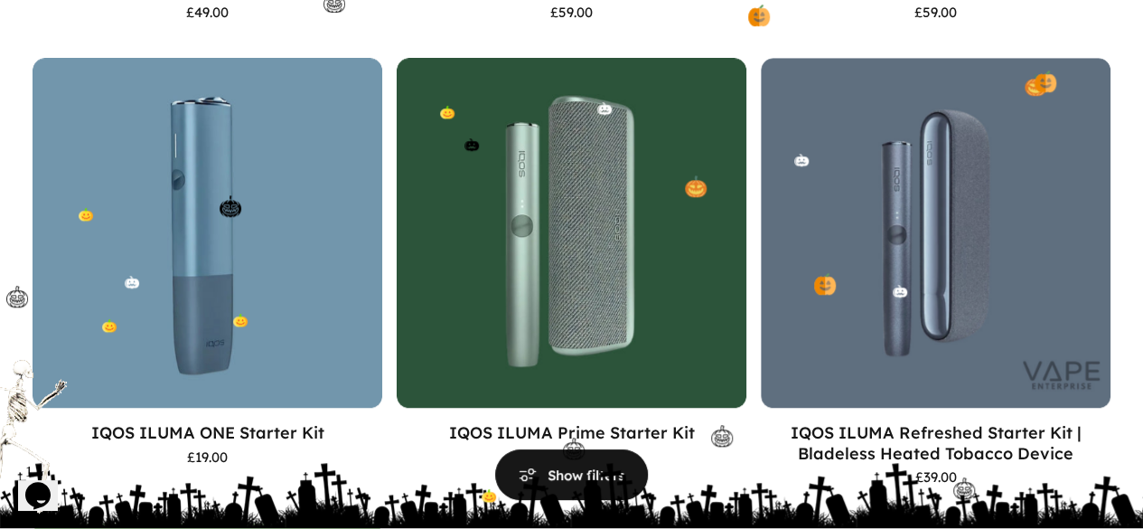
scroll to position [710, 0]
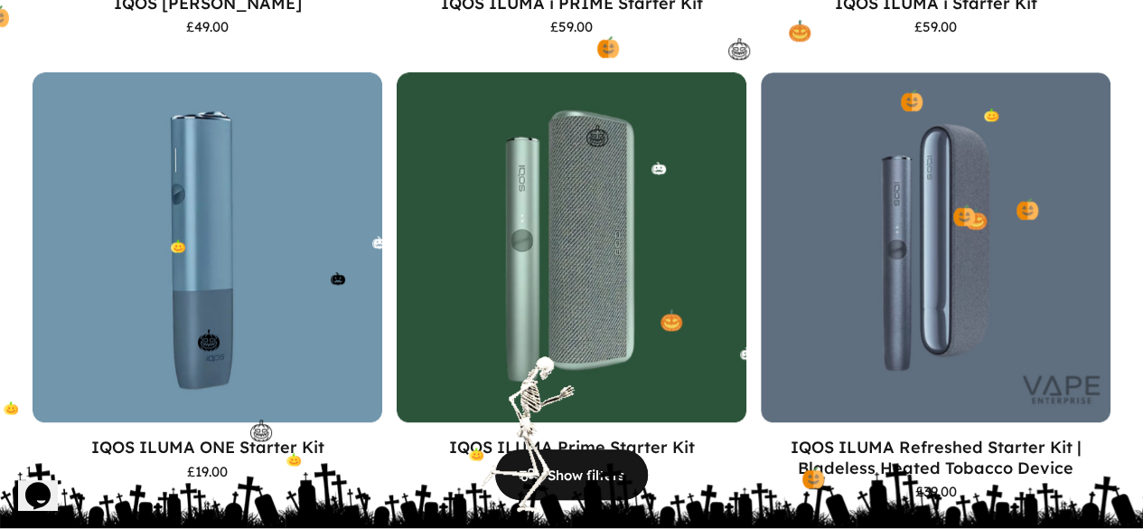
drag, startPoint x: 887, startPoint y: 382, endPoint x: 873, endPoint y: 353, distance: 32.3
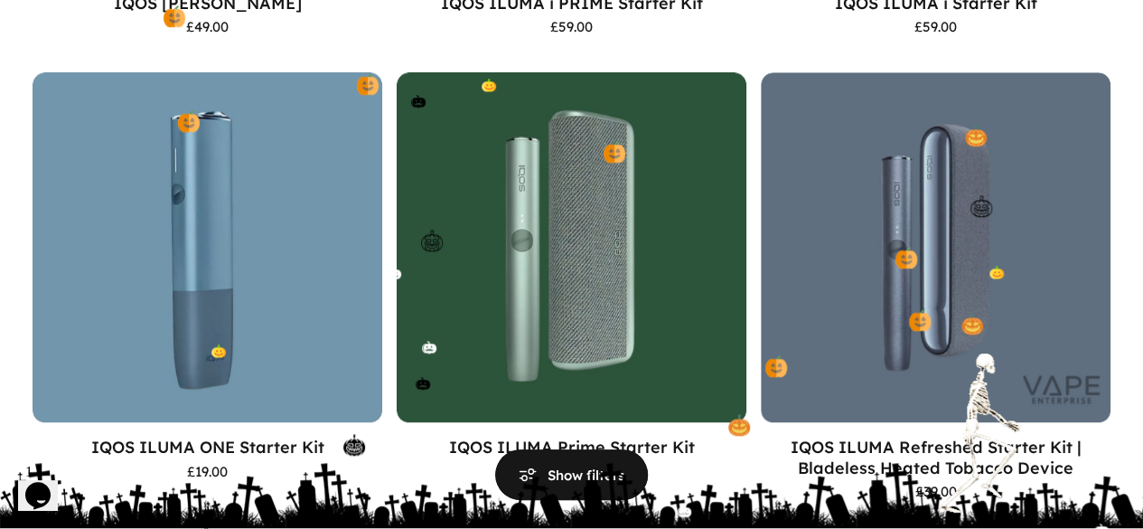
copy p "TEREA IQOS Iluma sticks"
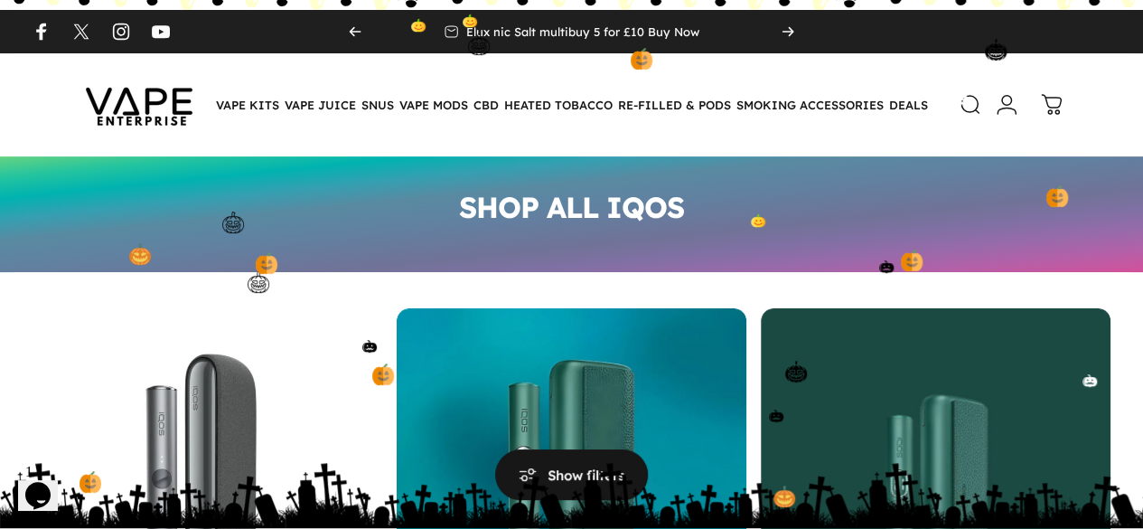
scroll to position [0, 0]
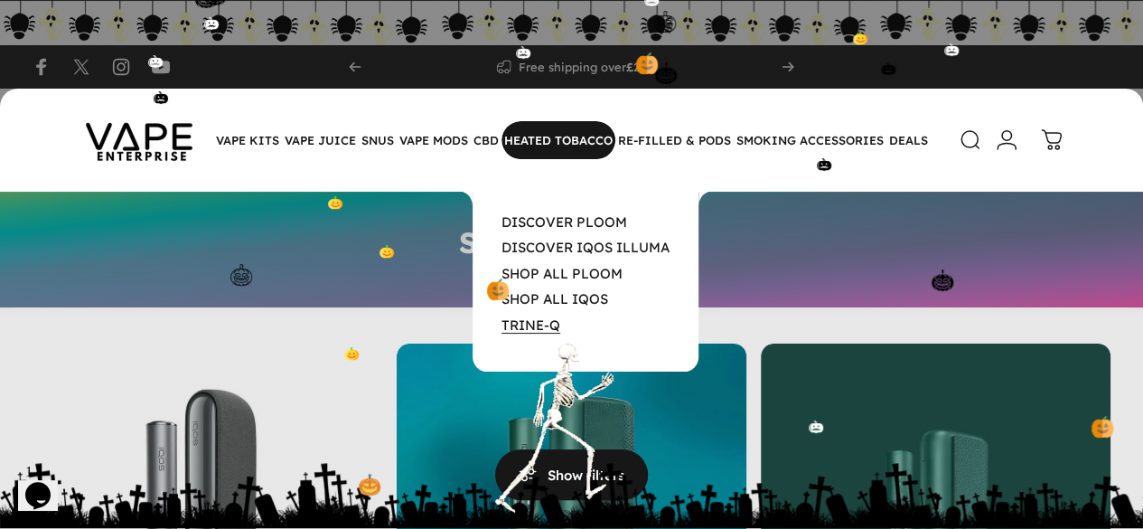
click at [539, 333] on link "TRINE-Q" at bounding box center [530, 324] width 59 height 17
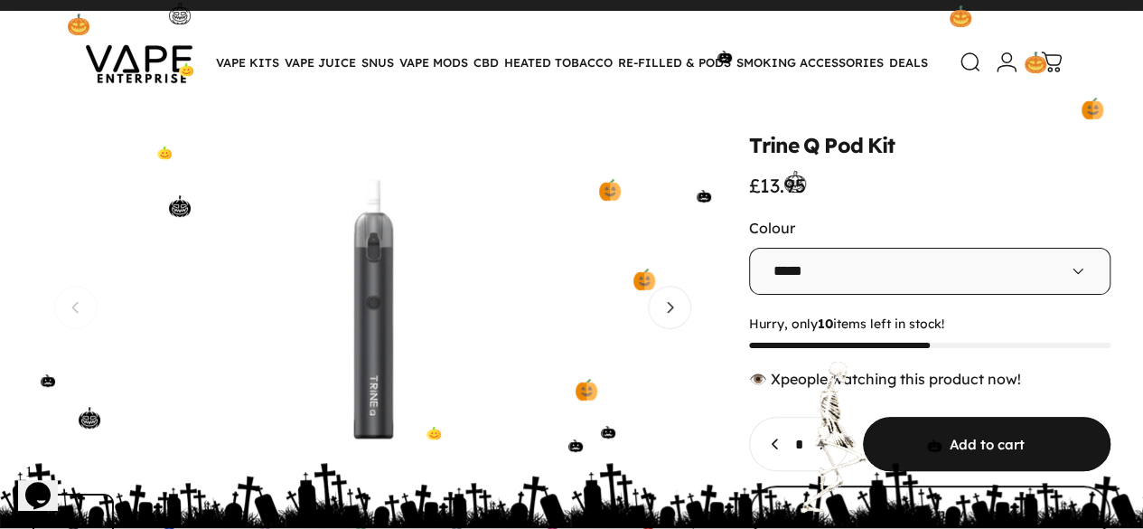
scroll to position [81, 0]
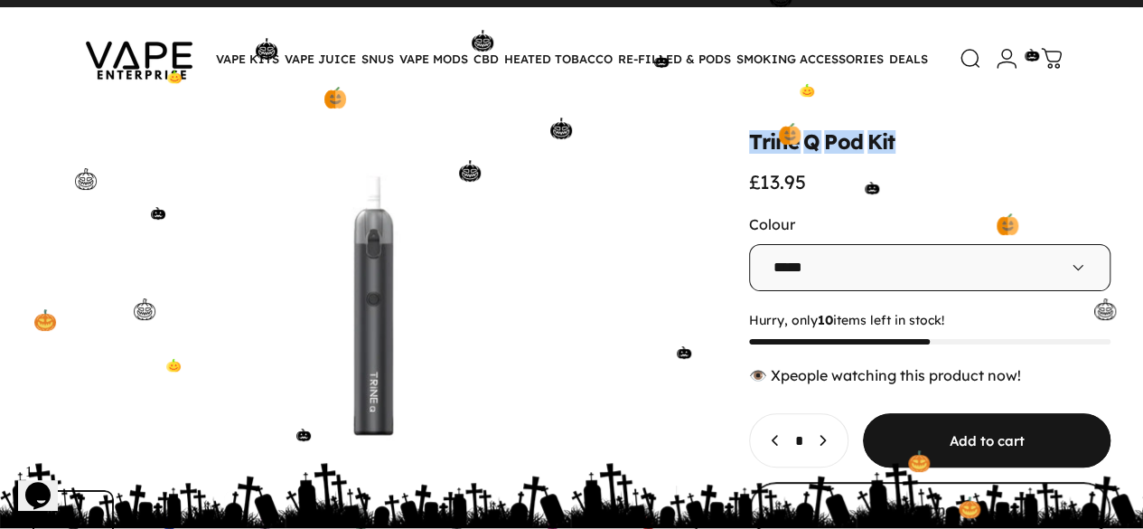
drag, startPoint x: 601, startPoint y: 145, endPoint x: 754, endPoint y: 147, distance: 152.7
click at [754, 147] on div "Trine Q Pod Kit £13.95" at bounding box center [929, 162] width 361 height 61
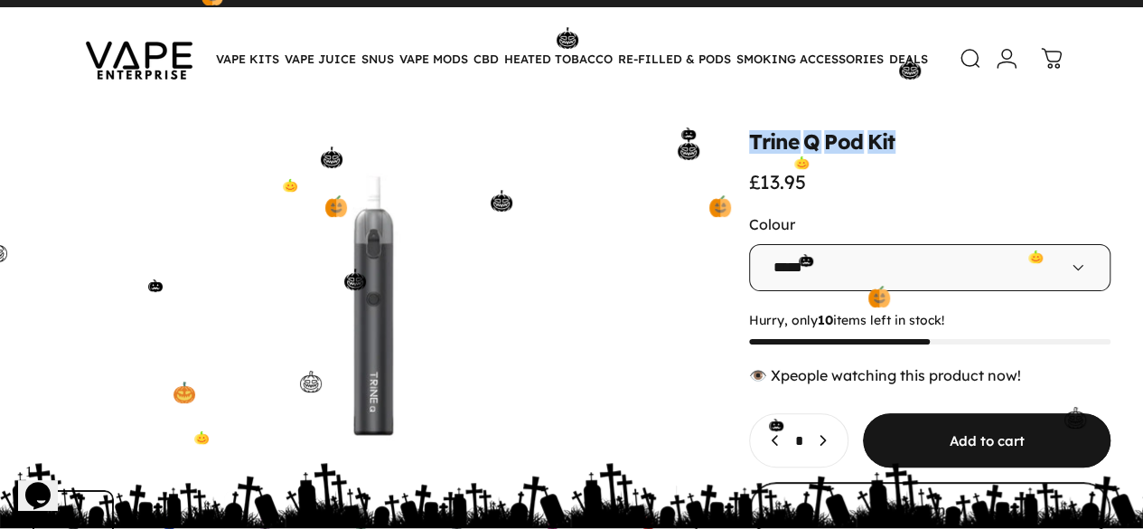
copy split-words "Trine Q Pod Kit"
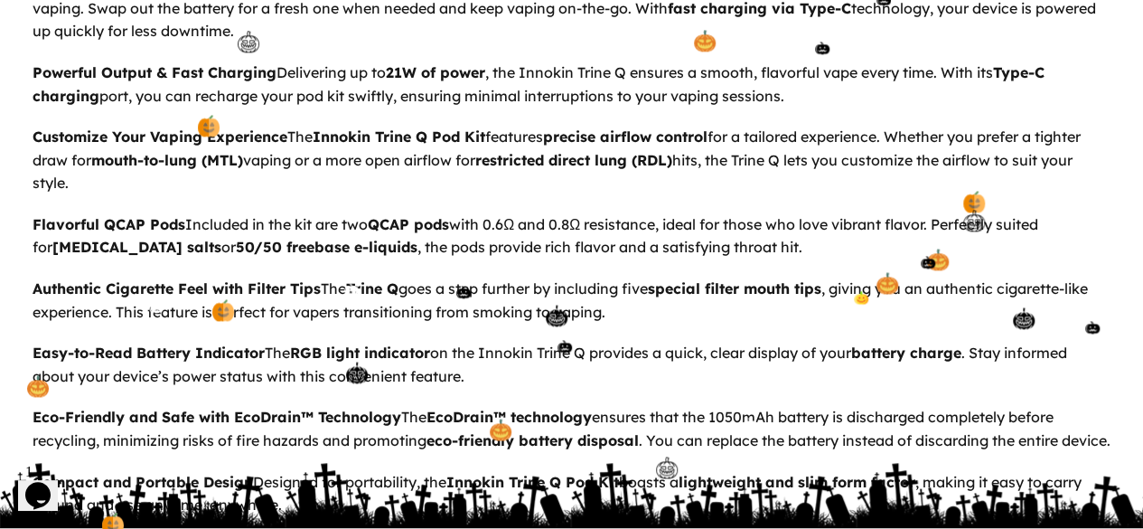
scroll to position [1088, 0]
